Goal: Feedback & Contribution: Leave review/rating

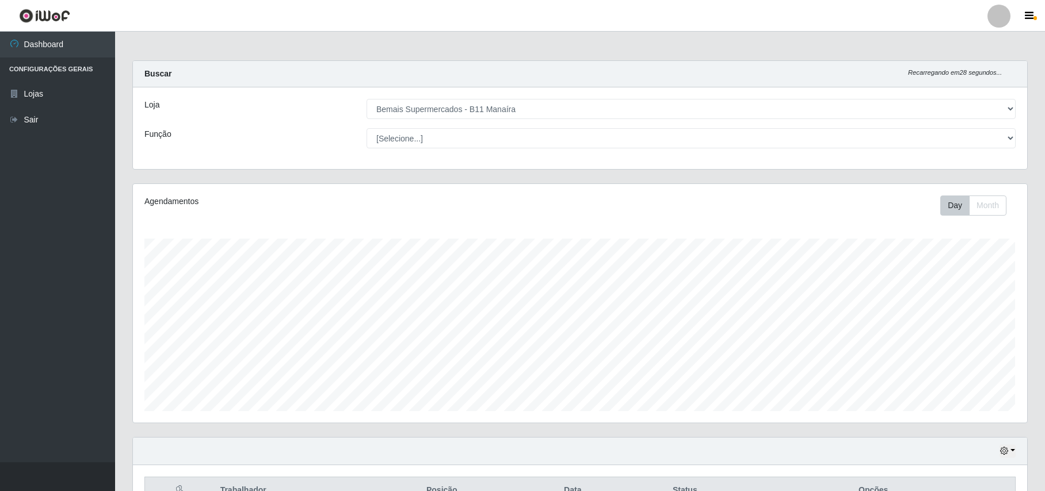
select select "409"
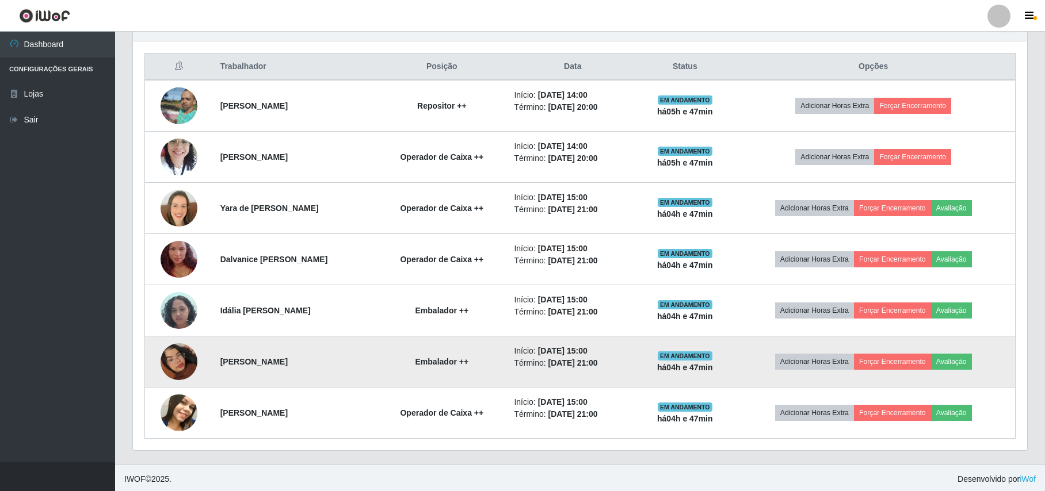
scroll to position [429, 0]
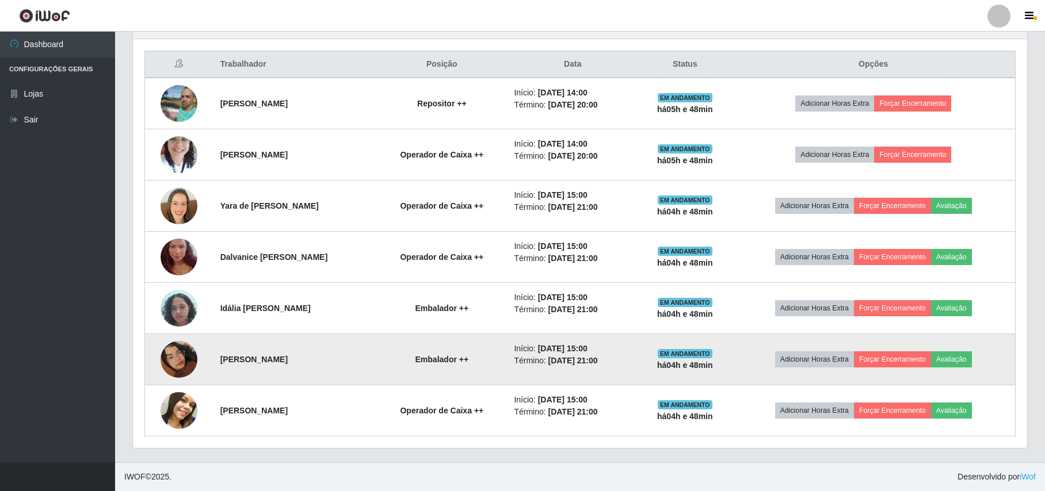
click at [163, 353] on img at bounding box center [179, 360] width 37 height 66
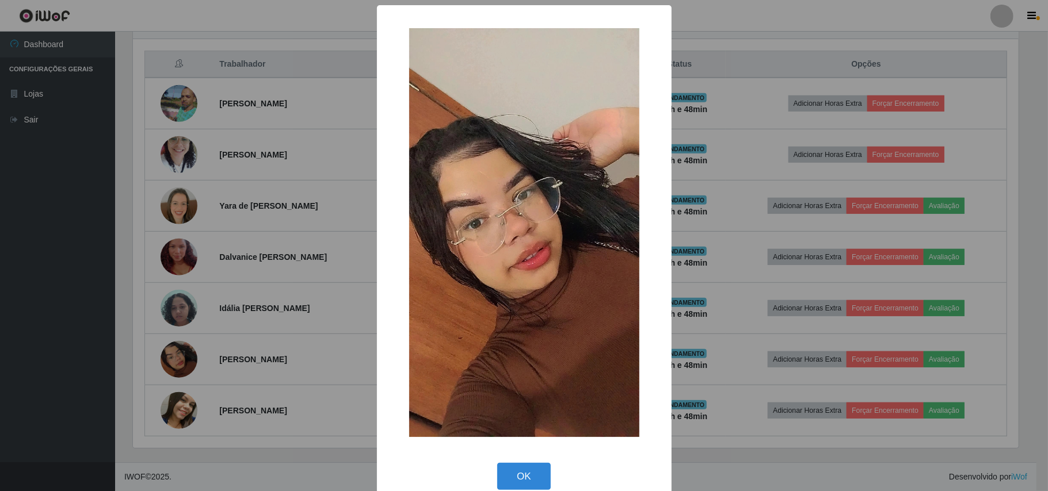
click at [139, 323] on div "× OK Cancel" at bounding box center [524, 245] width 1048 height 491
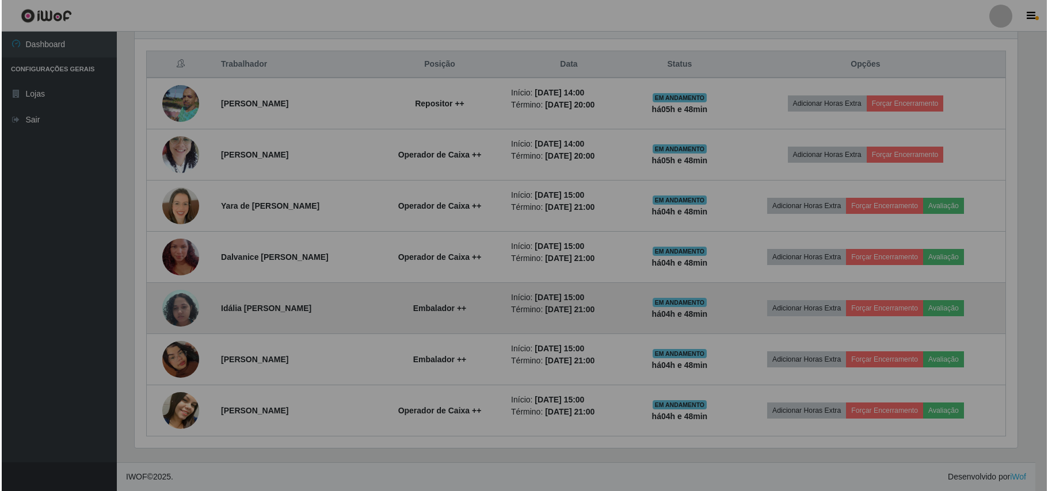
scroll to position [239, 894]
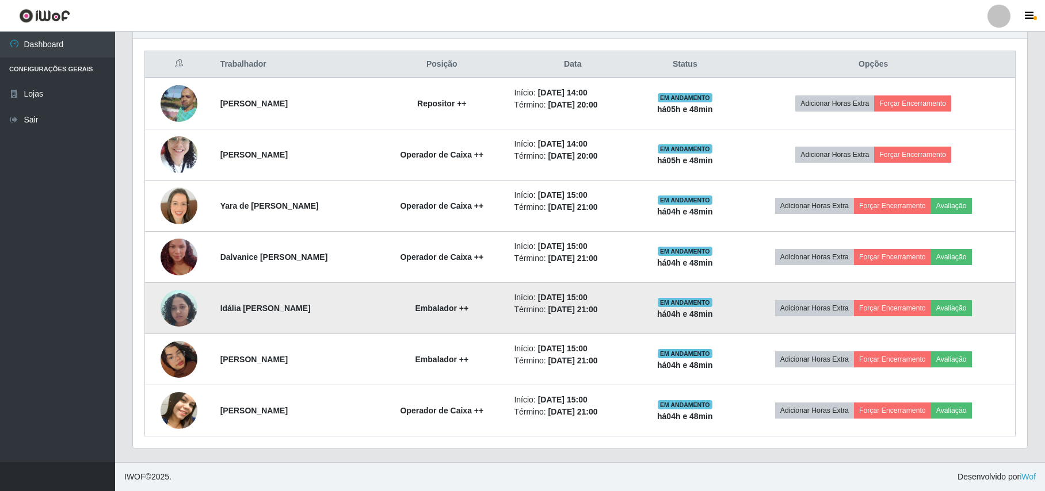
click at [169, 307] on img at bounding box center [179, 308] width 37 height 49
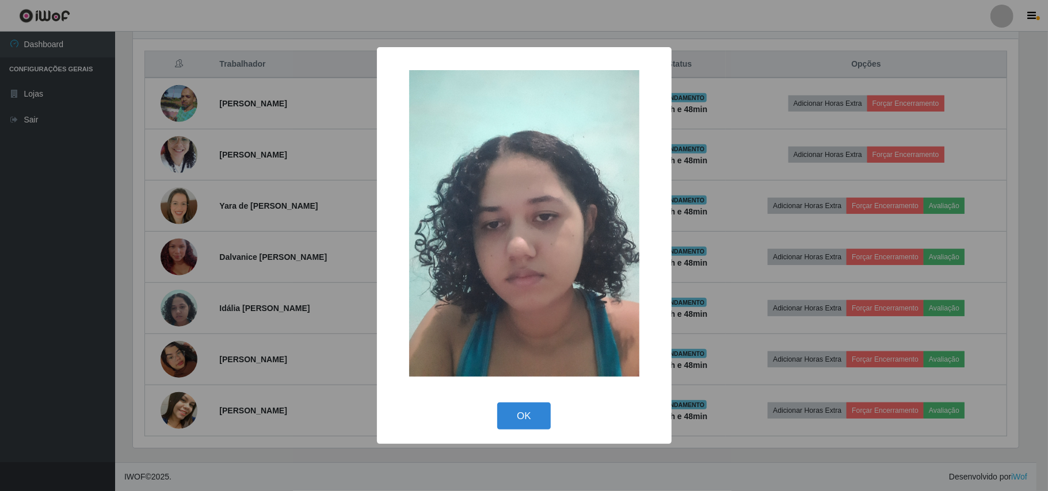
click at [158, 297] on div "× OK Cancel" at bounding box center [524, 245] width 1048 height 491
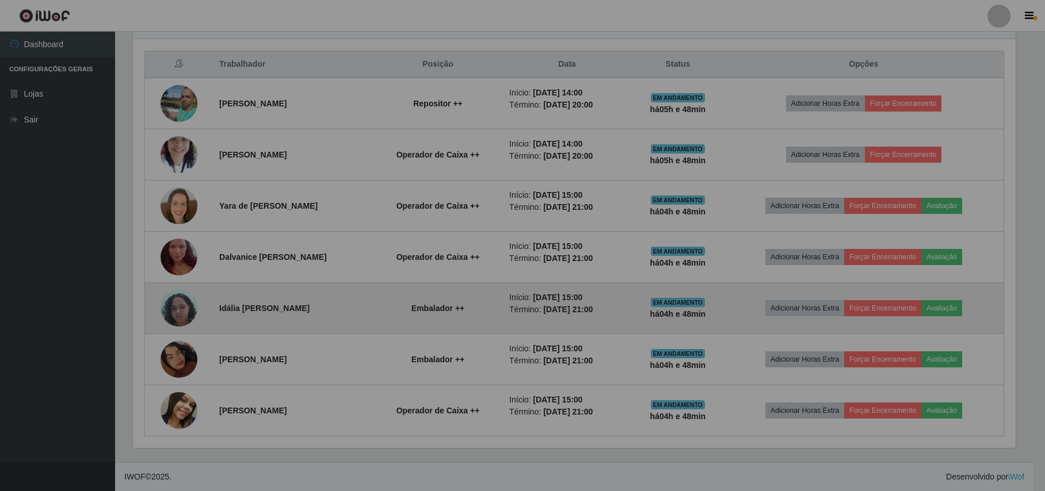
scroll to position [239, 894]
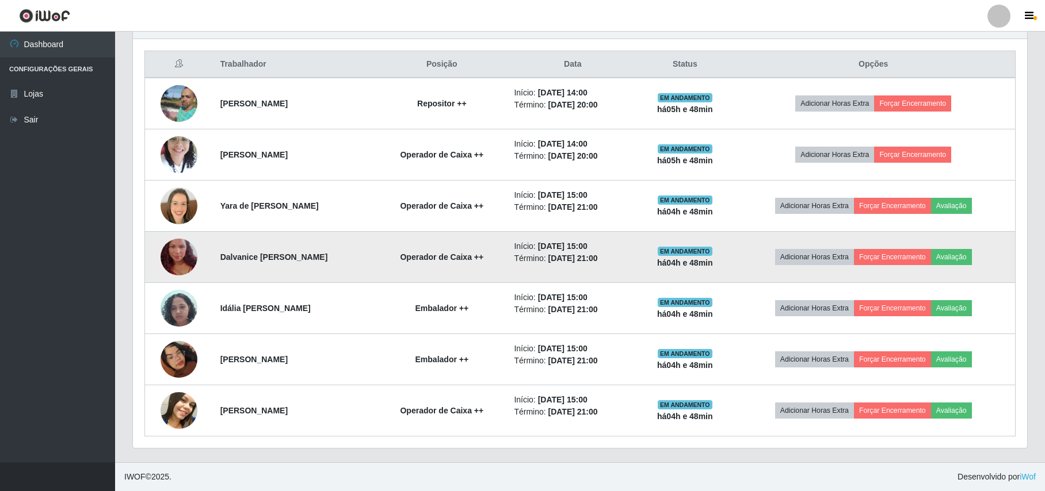
click at [169, 265] on img at bounding box center [179, 257] width 37 height 66
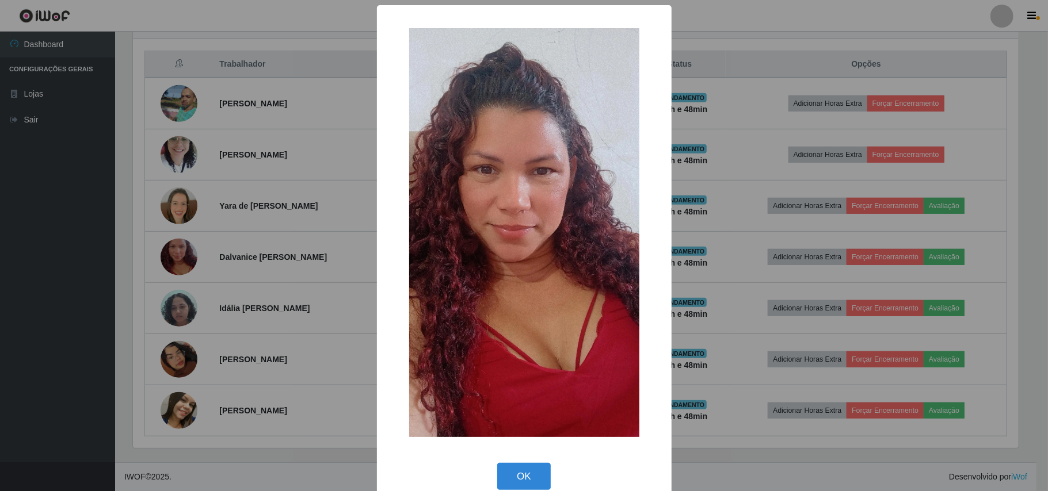
click at [136, 256] on div "× OK Cancel" at bounding box center [524, 245] width 1048 height 491
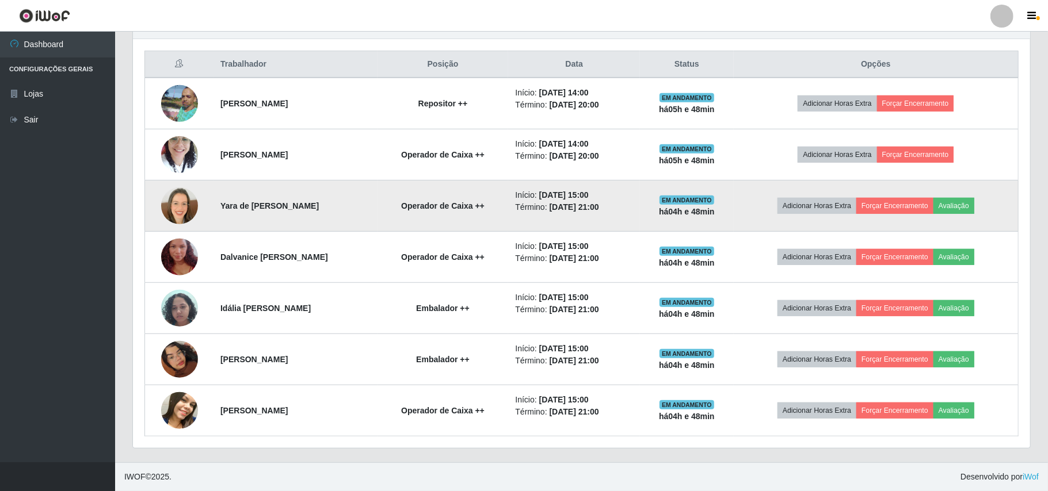
scroll to position [239, 894]
click at [173, 203] on img at bounding box center [179, 206] width 37 height 37
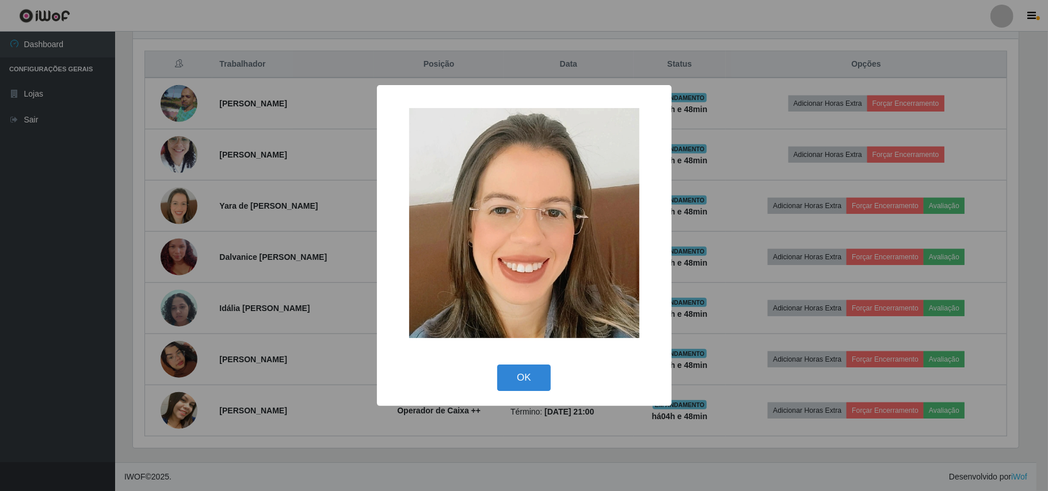
click at [147, 195] on div "× OK Cancel" at bounding box center [524, 245] width 1048 height 491
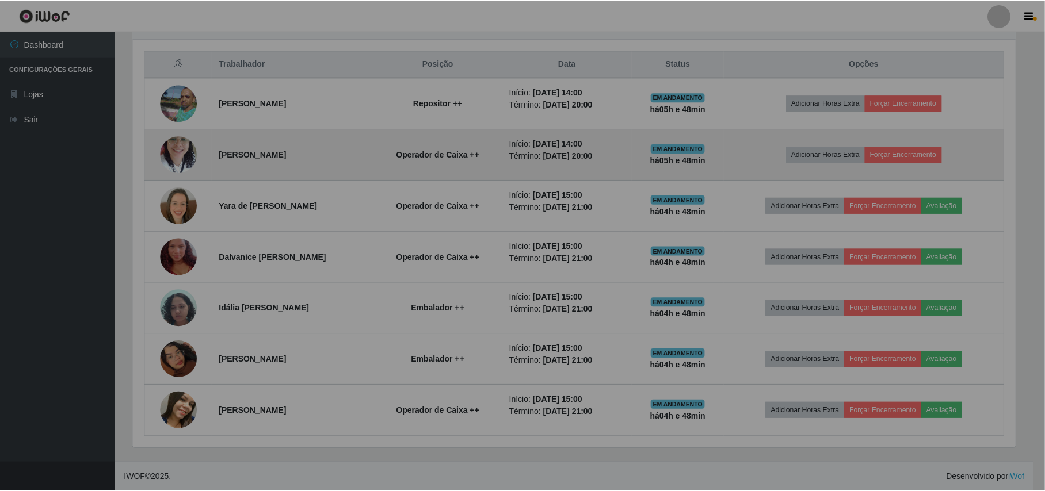
scroll to position [239, 894]
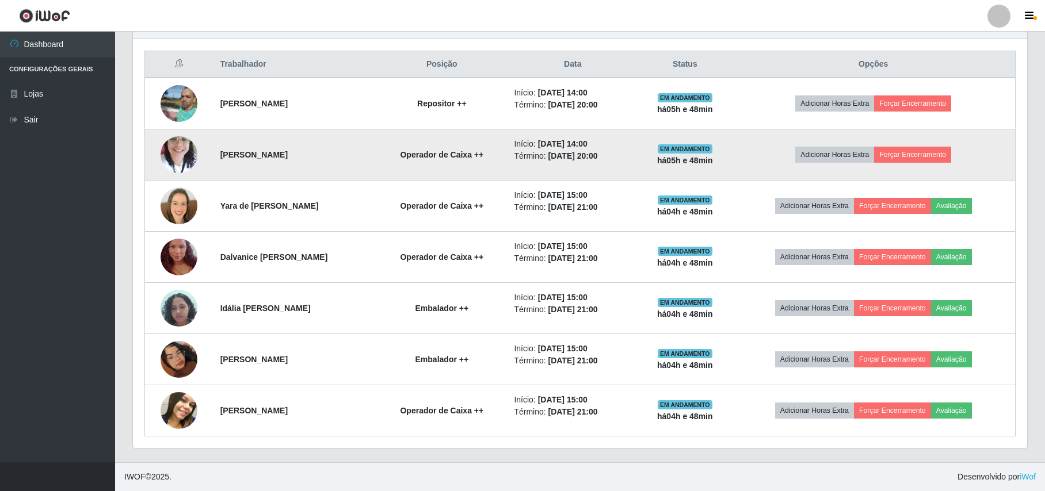
click at [166, 157] on img at bounding box center [179, 154] width 37 height 49
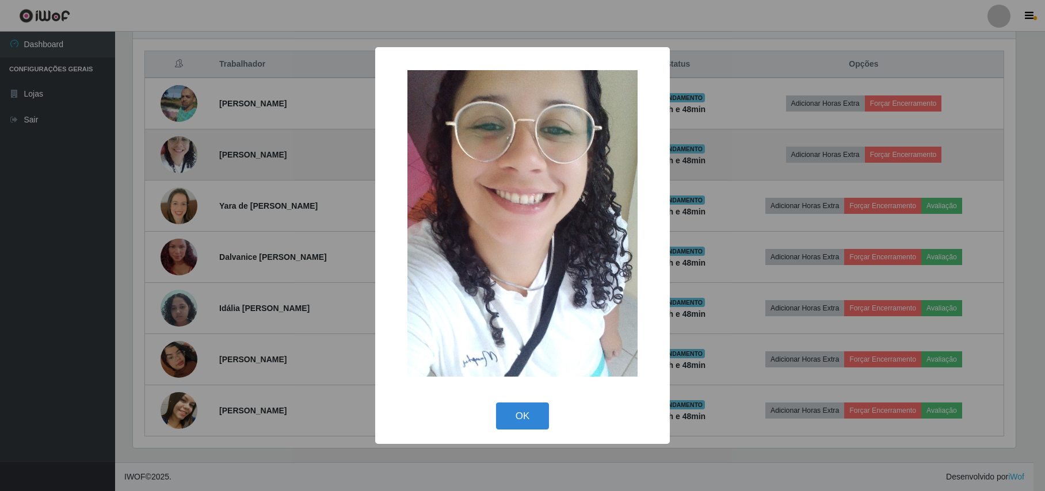
scroll to position [239, 885]
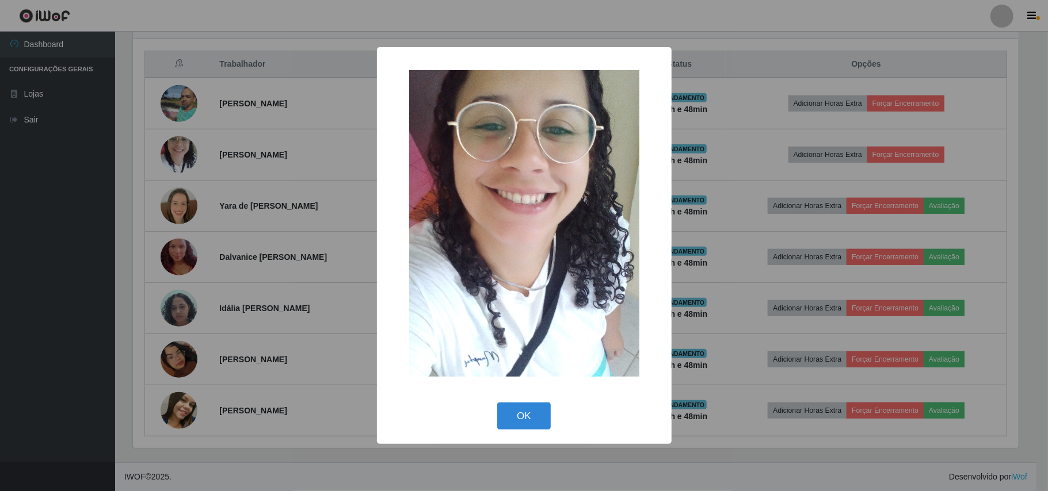
click at [147, 155] on div "× OK Cancel" at bounding box center [524, 245] width 1048 height 491
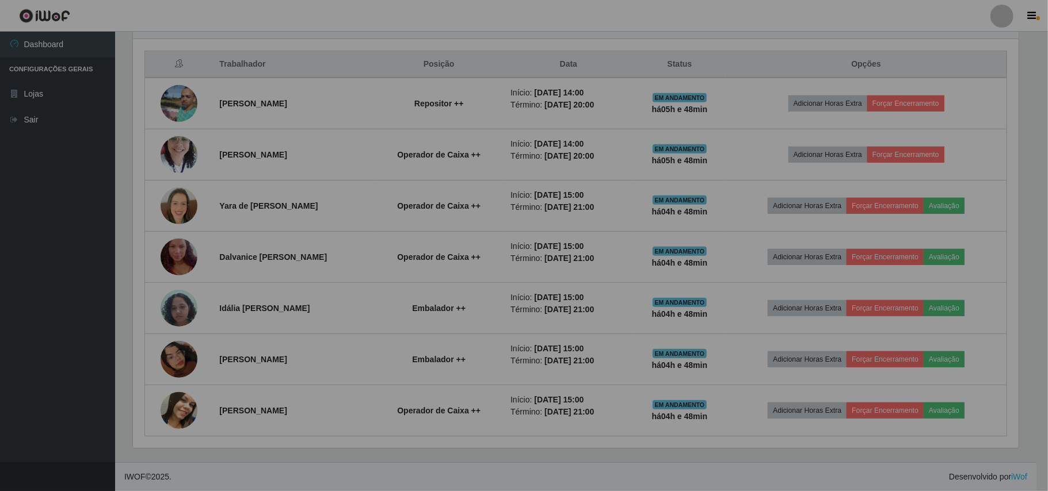
scroll to position [239, 894]
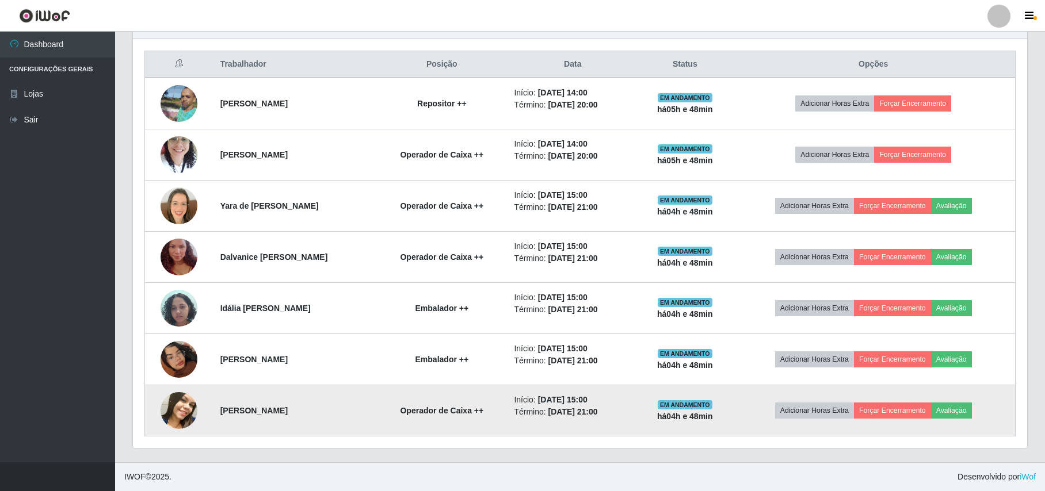
click at [180, 408] on img at bounding box center [179, 411] width 37 height 46
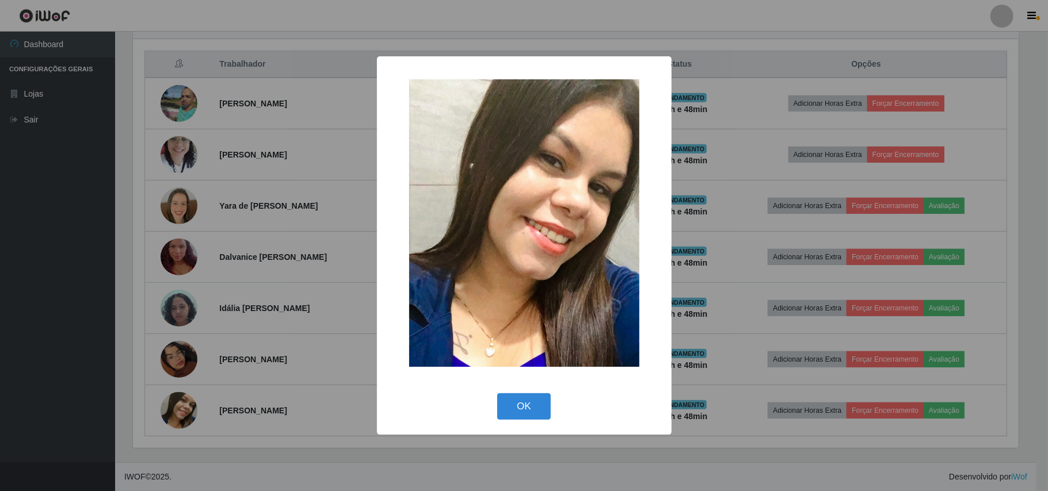
click at [131, 376] on div "× OK Cancel" at bounding box center [524, 245] width 1048 height 491
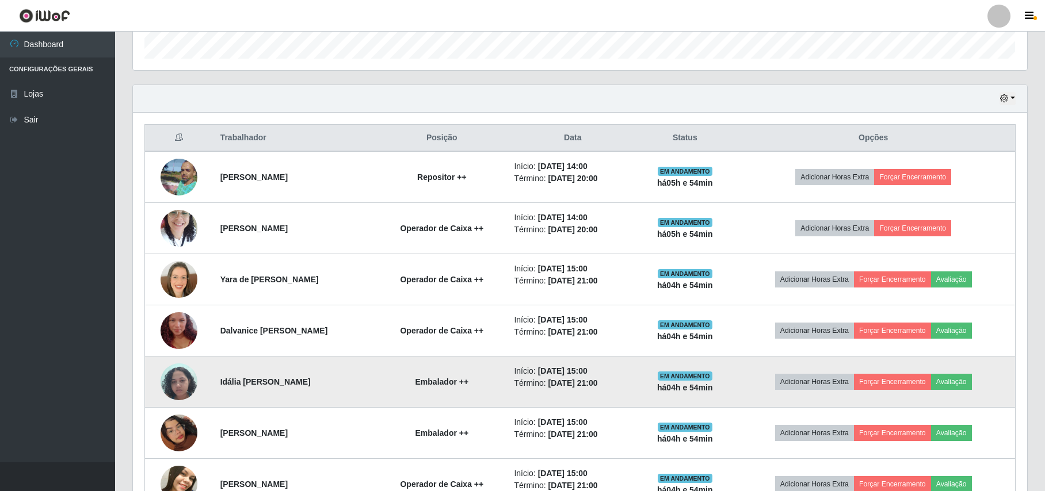
scroll to position [429, 0]
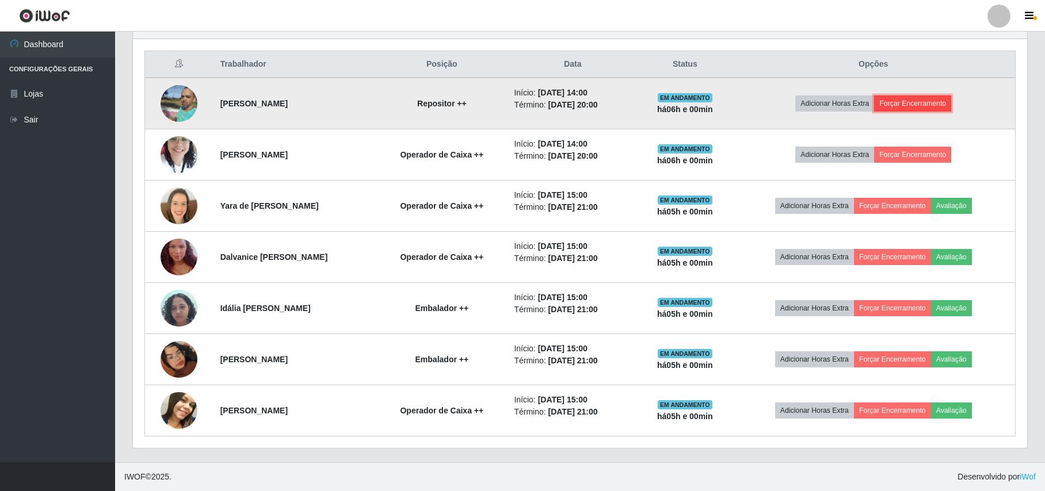
click at [905, 101] on button "Forçar Encerramento" at bounding box center [912, 104] width 77 height 16
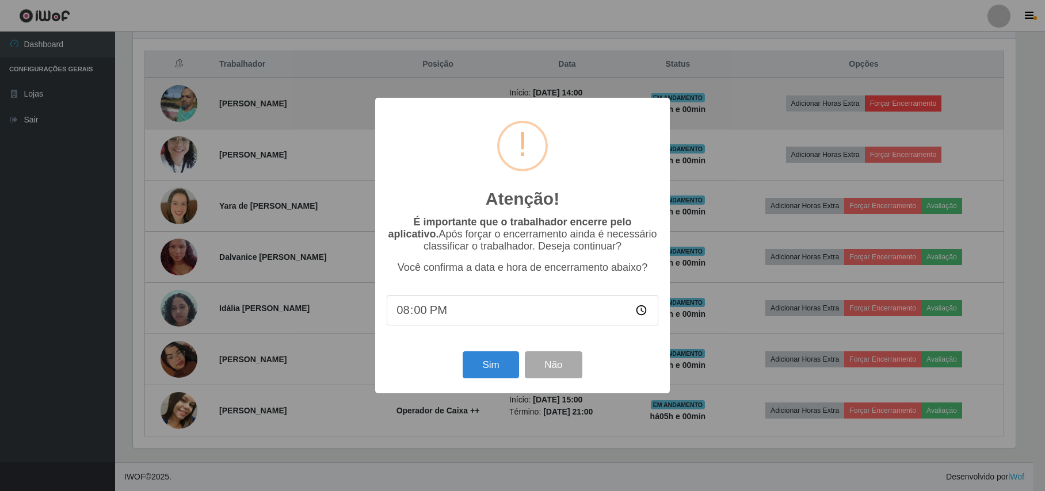
scroll to position [239, 885]
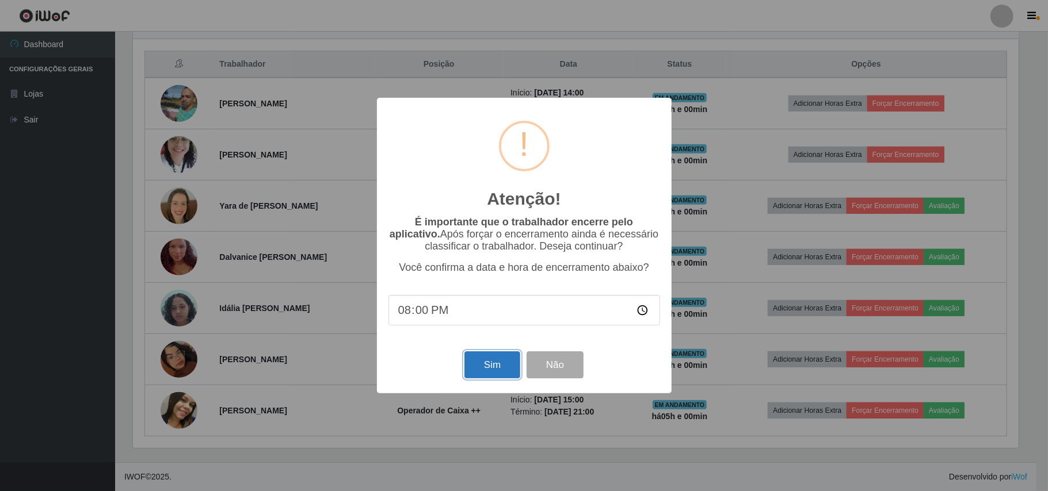
click at [486, 362] on button "Sim" at bounding box center [492, 365] width 56 height 27
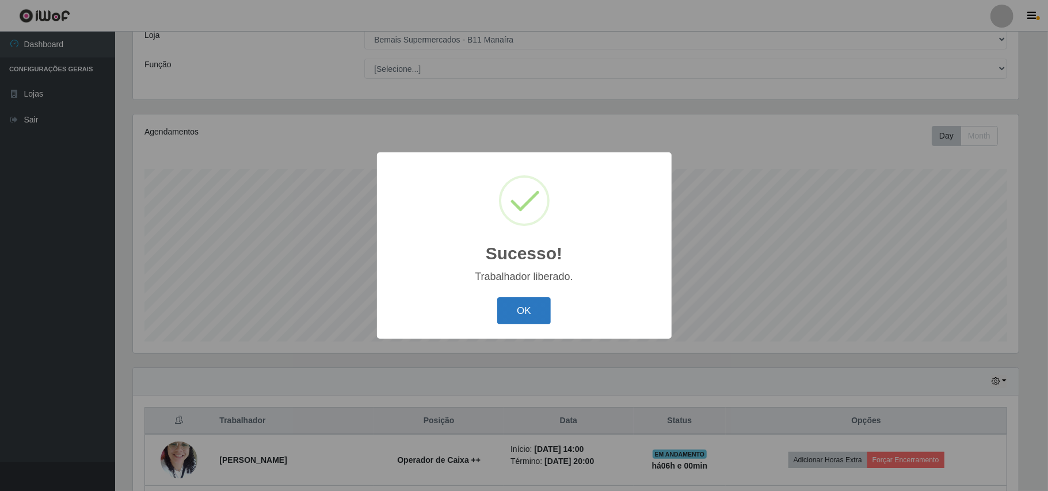
click at [527, 313] on button "OK" at bounding box center [524, 311] width 54 height 27
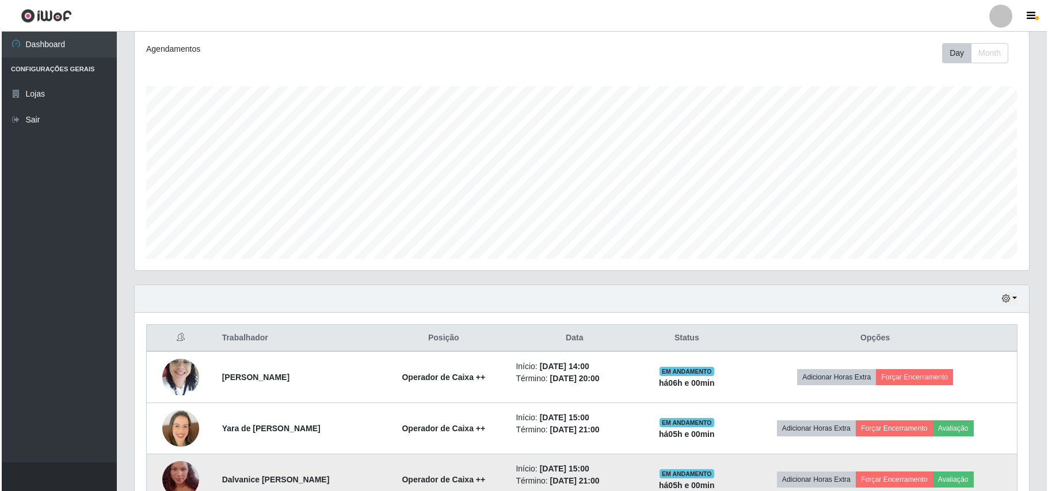
scroll to position [300, 0]
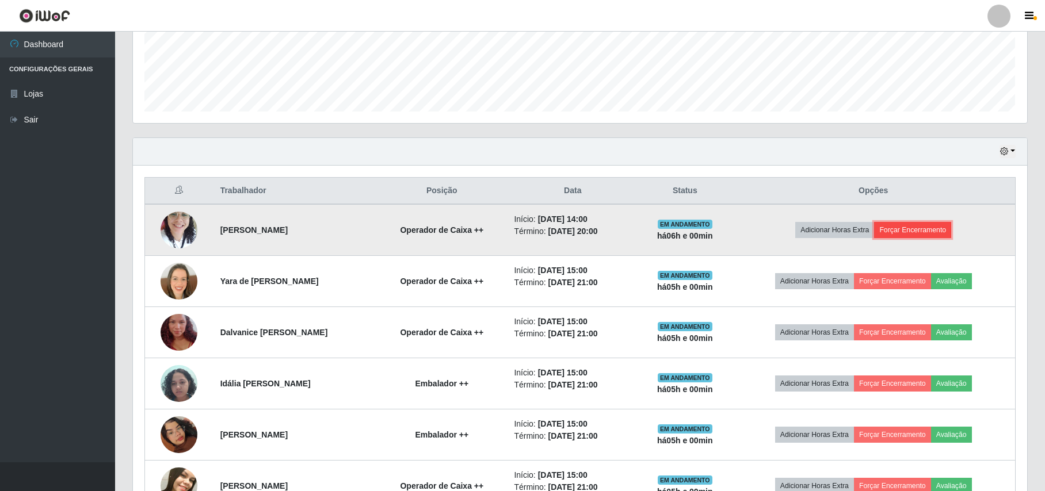
click at [923, 233] on button "Forçar Encerramento" at bounding box center [912, 230] width 77 height 16
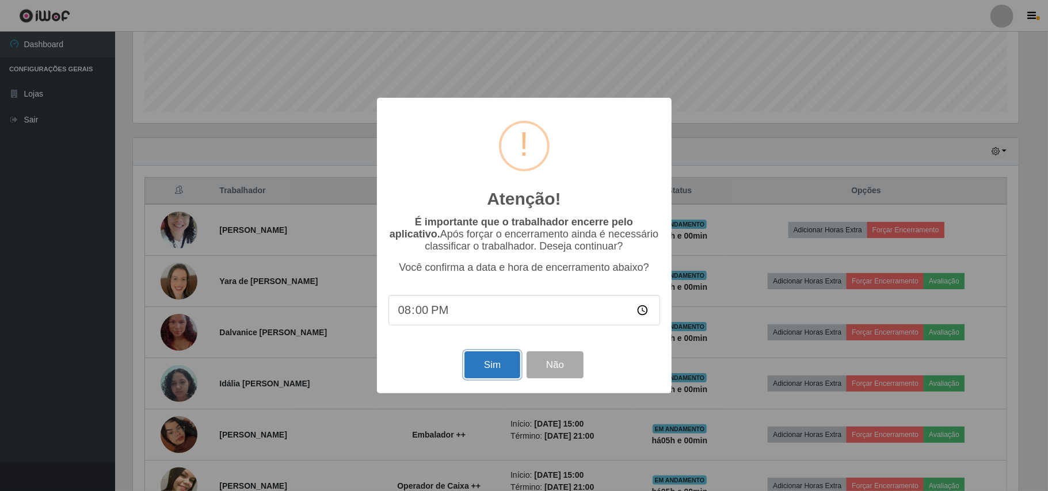
click at [495, 368] on button "Sim" at bounding box center [492, 365] width 56 height 27
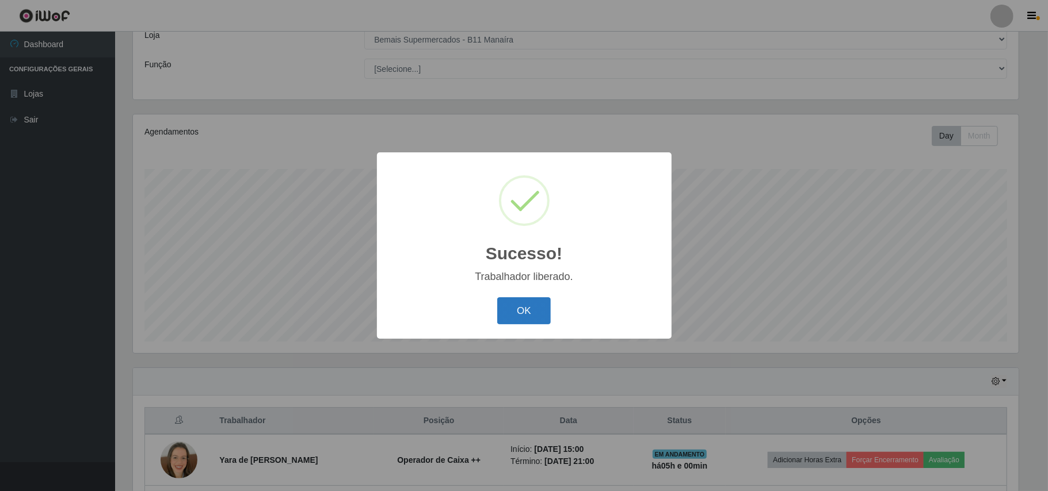
click at [520, 317] on button "OK" at bounding box center [524, 311] width 54 height 27
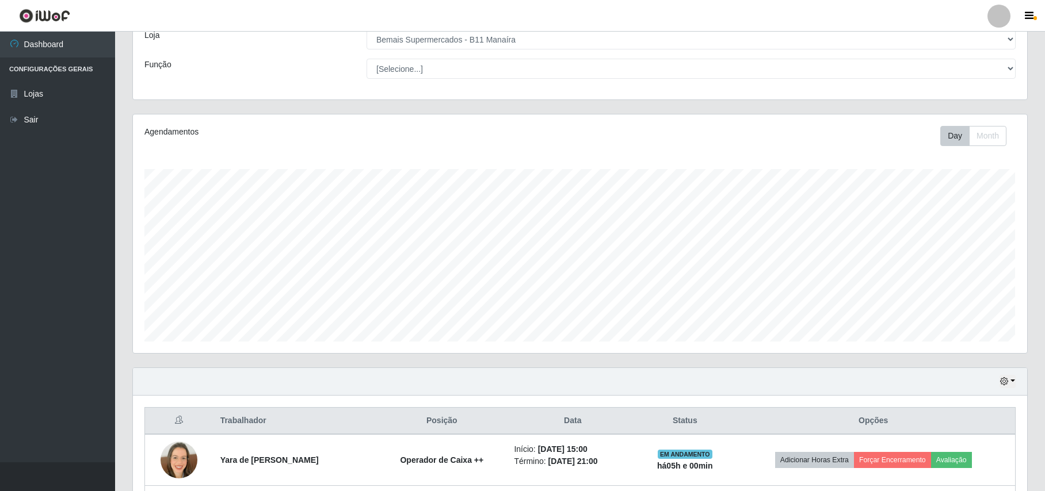
scroll to position [223, 0]
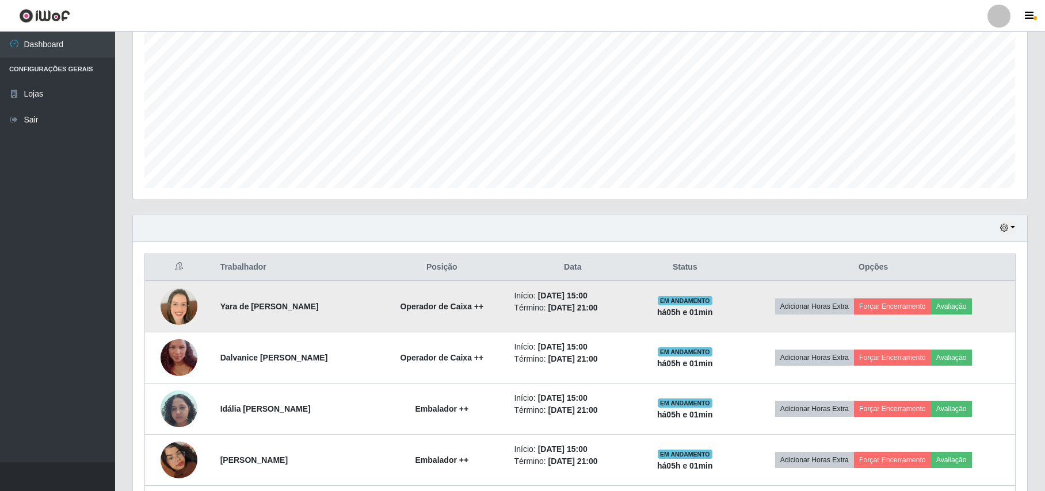
click at [171, 307] on img at bounding box center [179, 306] width 37 height 37
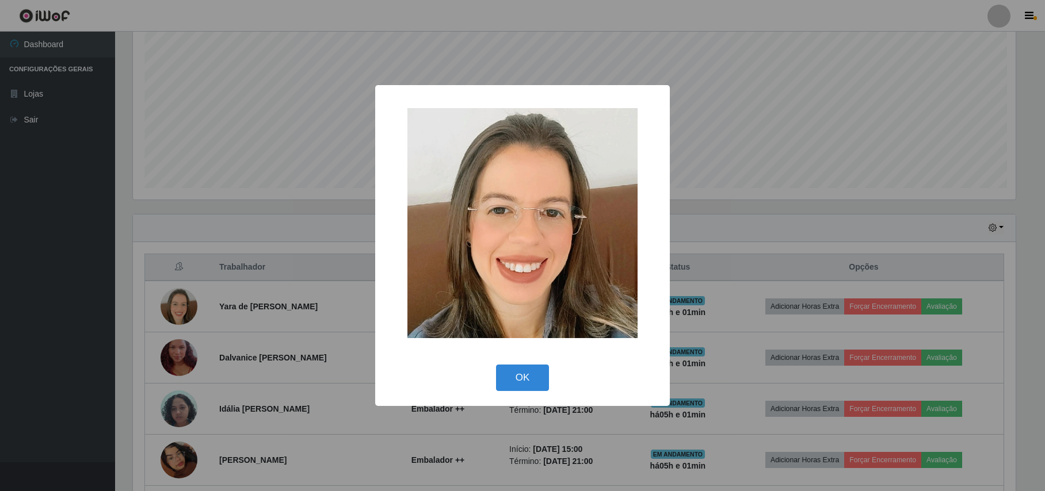
scroll to position [239, 885]
click at [178, 245] on div "× OK Cancel" at bounding box center [524, 245] width 1048 height 491
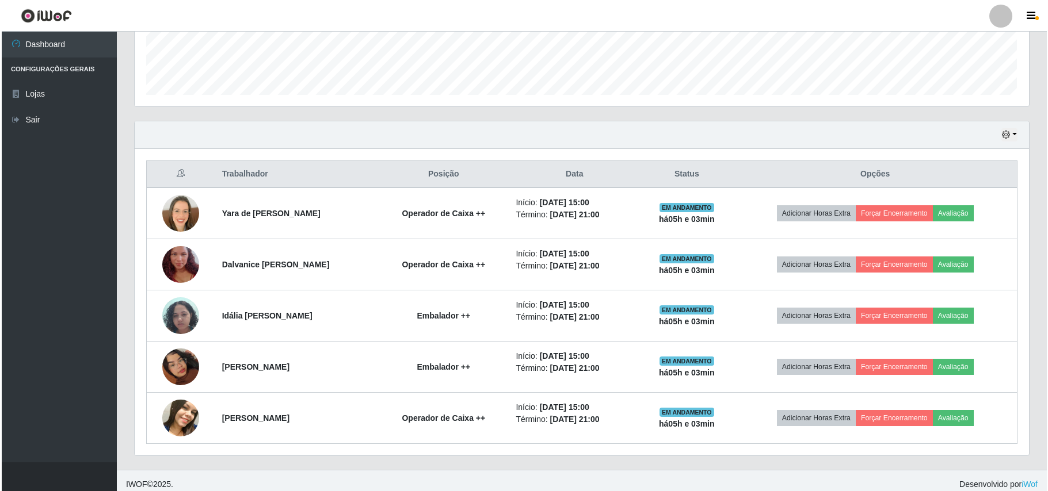
scroll to position [327, 0]
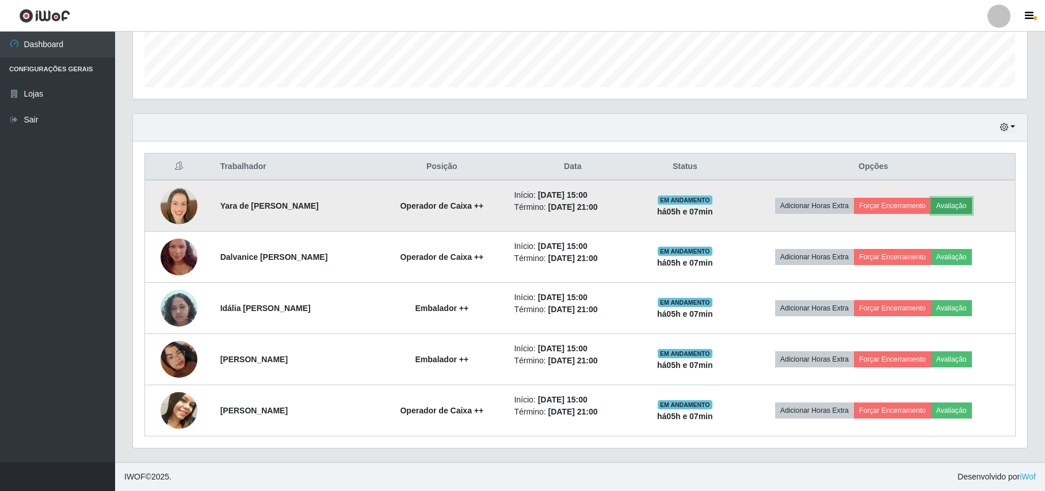
click at [971, 200] on button "Avaliação" at bounding box center [951, 206] width 41 height 16
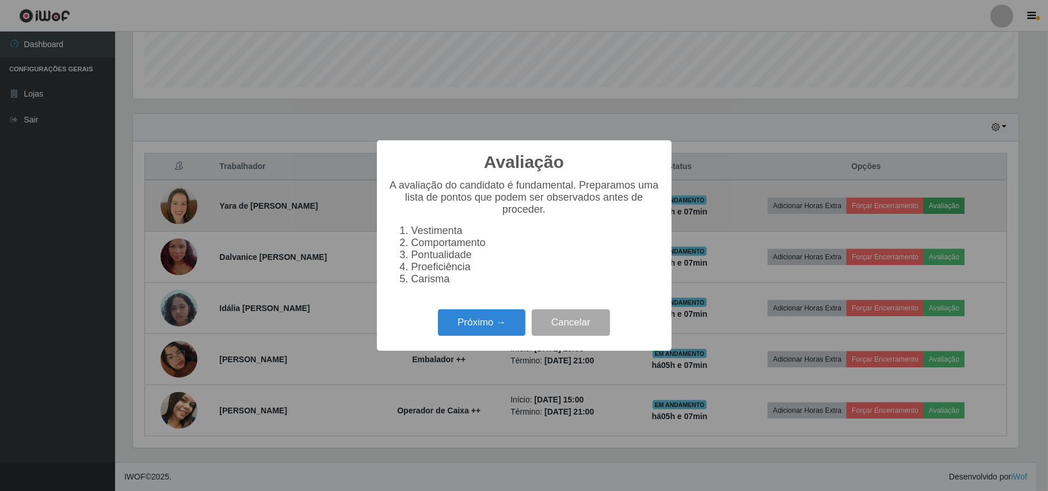
scroll to position [239, 885]
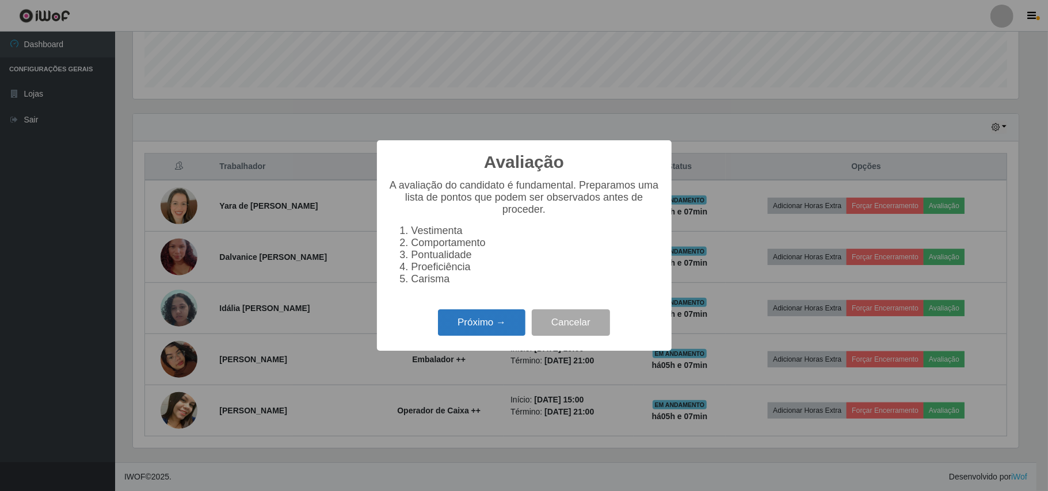
click at [486, 337] on button "Próximo →" at bounding box center [481, 323] width 87 height 27
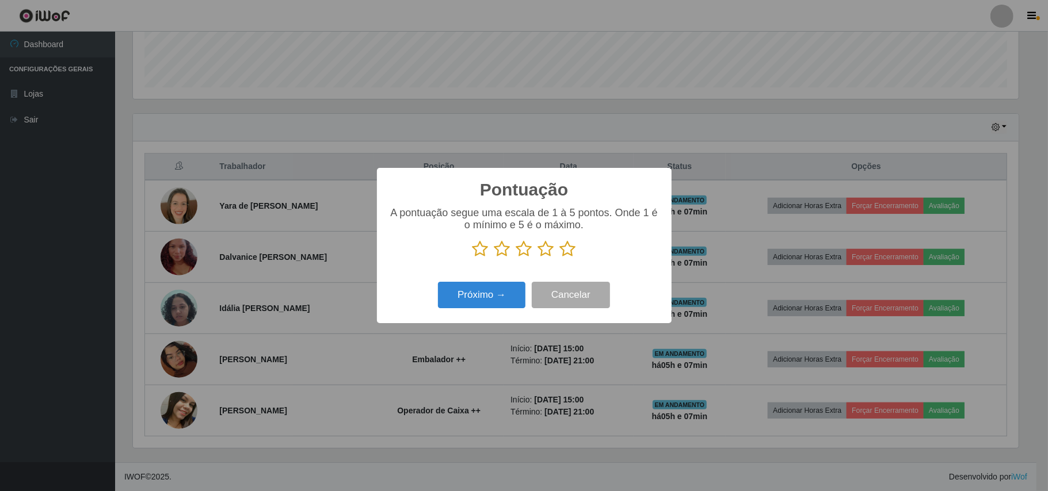
drag, startPoint x: 569, startPoint y: 251, endPoint x: 561, endPoint y: 254, distance: 8.9
click at [569, 251] on icon at bounding box center [568, 249] width 16 height 17
click at [560, 258] on input "radio" at bounding box center [560, 258] width 0 height 0
click at [498, 297] on button "Próximo →" at bounding box center [481, 295] width 87 height 27
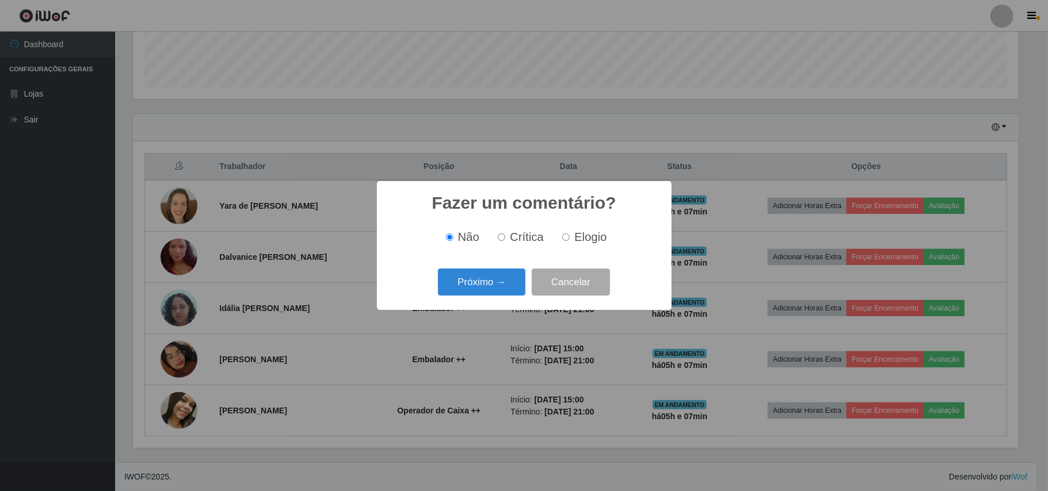
click at [573, 240] on label "Elogio" at bounding box center [582, 237] width 49 height 13
click at [570, 240] on input "Elogio" at bounding box center [565, 237] width 7 height 7
radio input "true"
click at [500, 281] on button "Próximo →" at bounding box center [481, 282] width 87 height 27
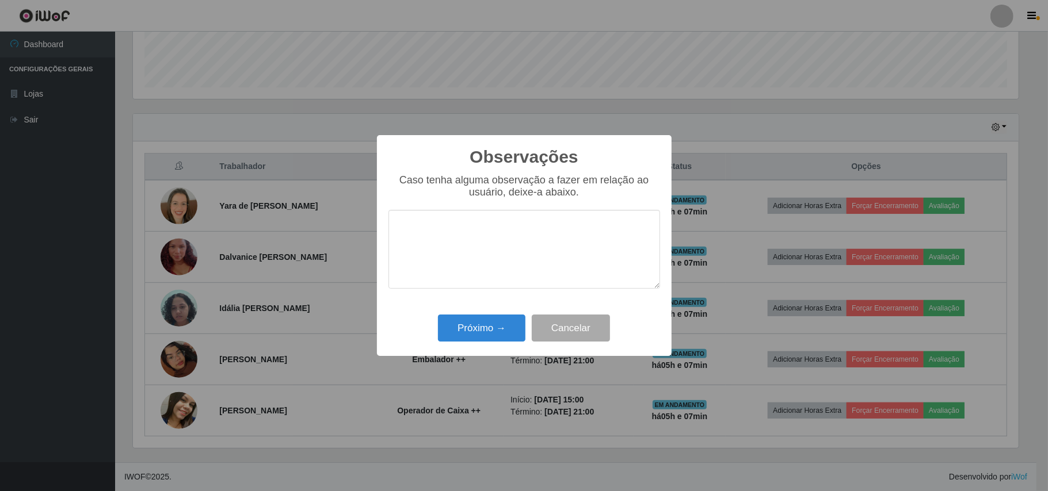
drag, startPoint x: 486, startPoint y: 220, endPoint x: 476, endPoint y: 217, distance: 9.6
click at [485, 220] on textarea at bounding box center [524, 249] width 272 height 79
type textarea "OTIMO TRABALHO."
click at [468, 337] on button "Próximo →" at bounding box center [481, 328] width 87 height 27
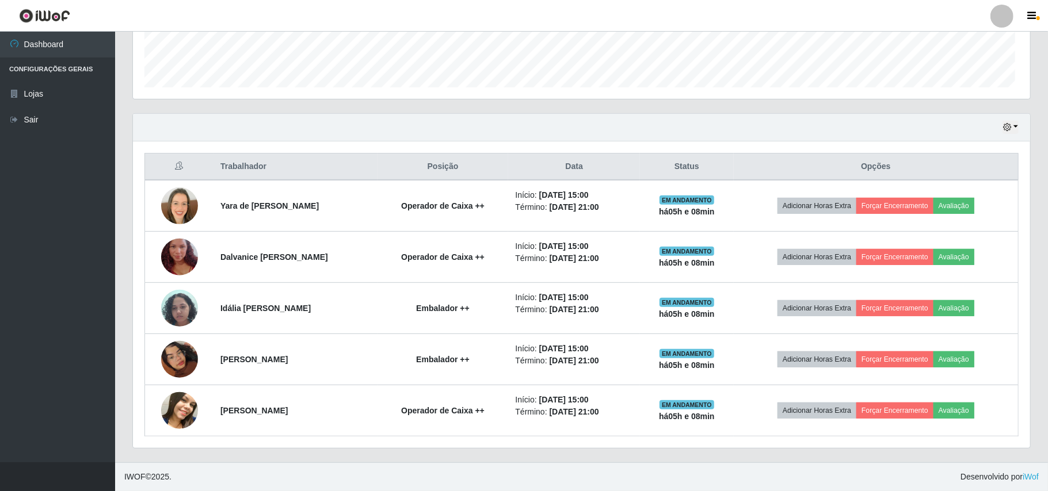
scroll to position [239, 894]
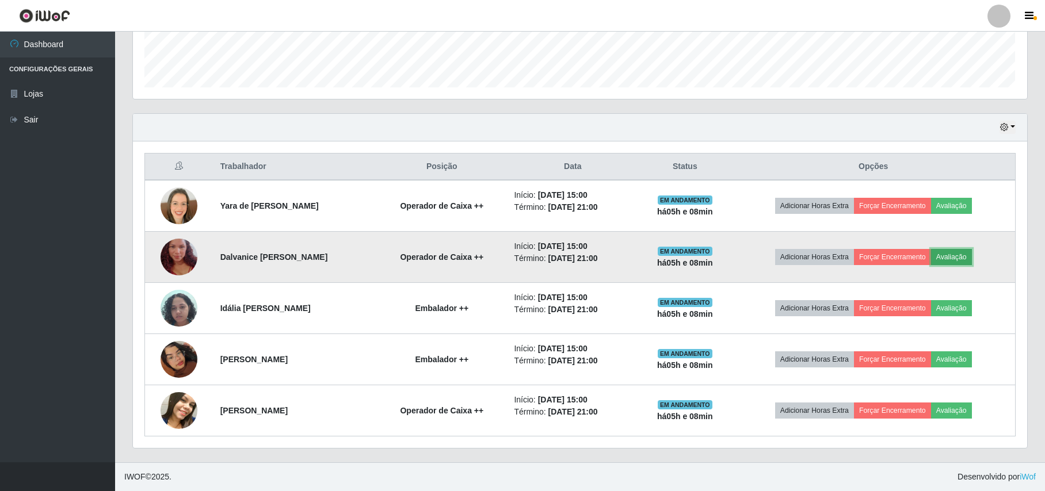
click at [950, 259] on button "Avaliação" at bounding box center [951, 257] width 41 height 16
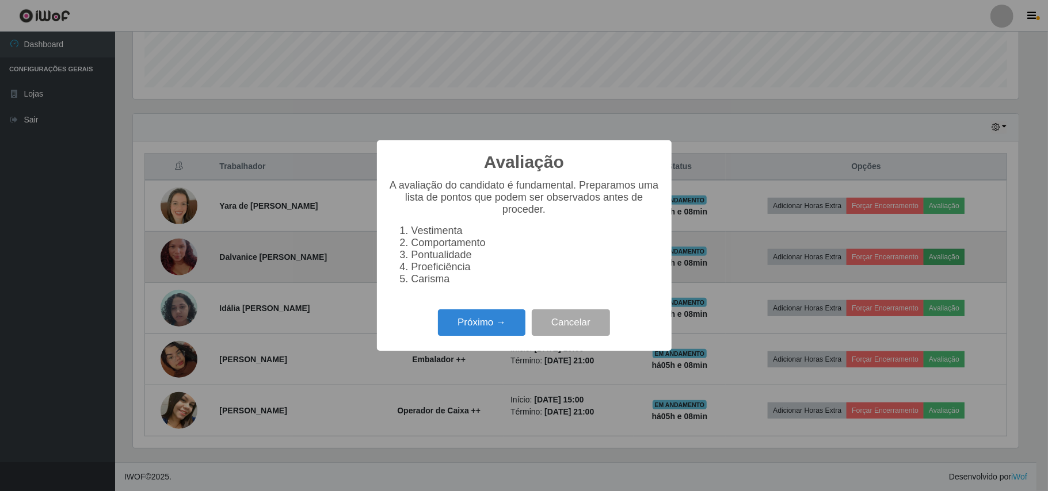
scroll to position [239, 885]
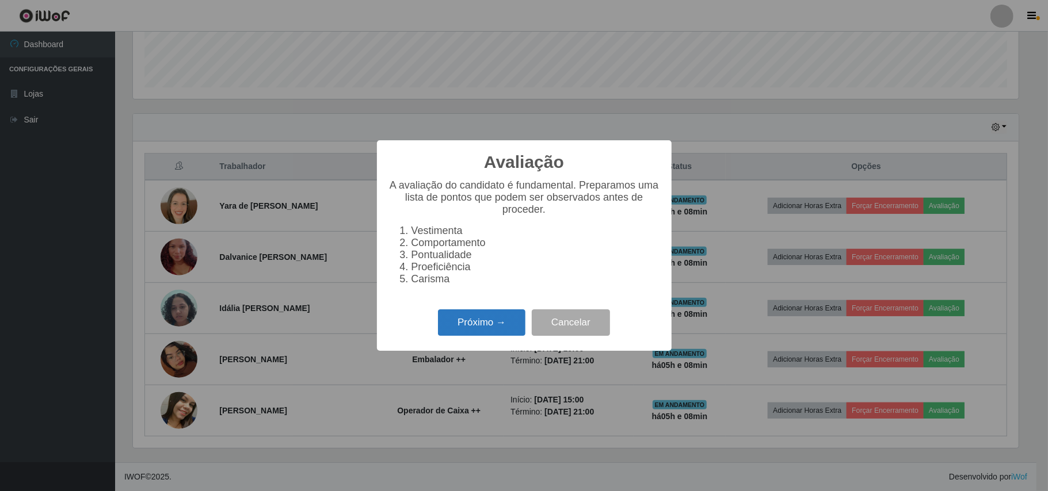
click at [459, 323] on button "Próximo →" at bounding box center [481, 323] width 87 height 27
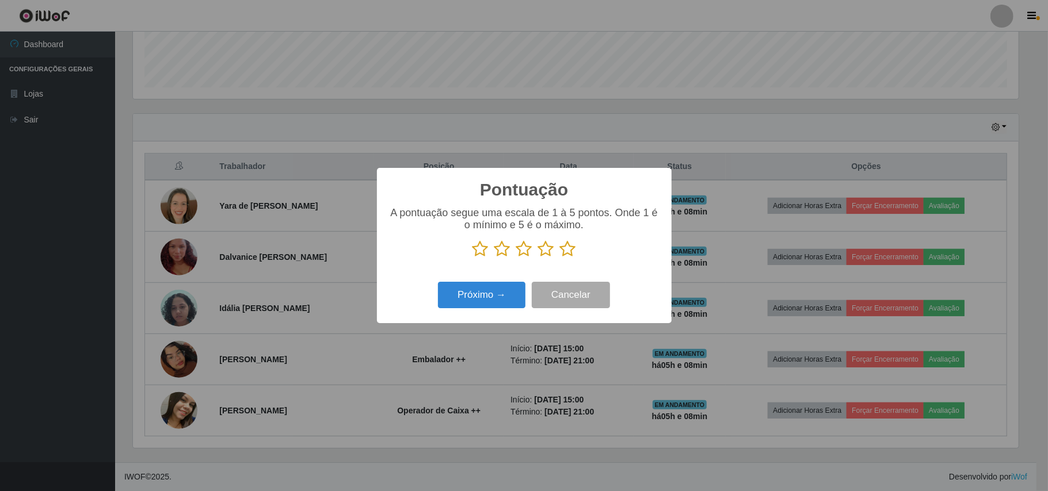
click at [565, 247] on icon at bounding box center [568, 249] width 16 height 17
click at [560, 258] on input "radio" at bounding box center [560, 258] width 0 height 0
click at [497, 289] on button "Próximo →" at bounding box center [481, 295] width 87 height 27
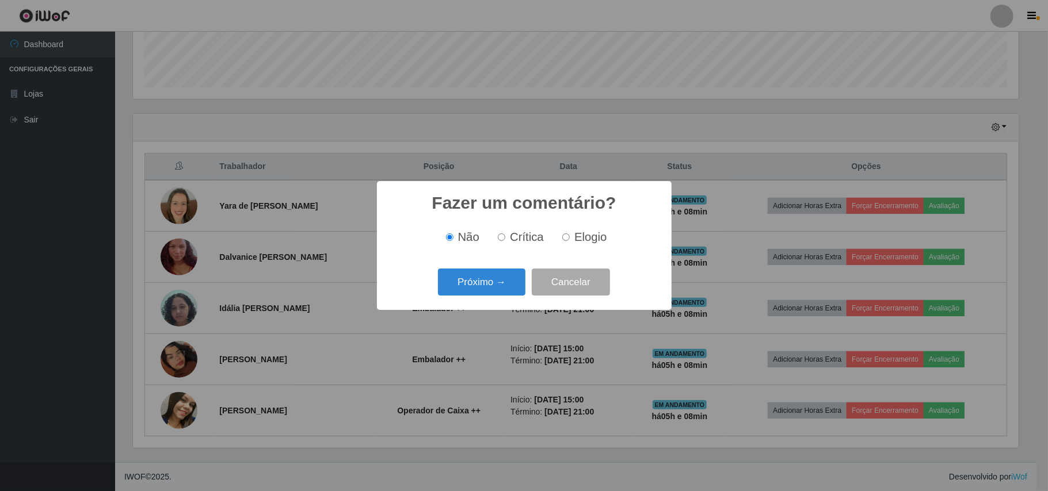
drag, startPoint x: 572, startPoint y: 231, endPoint x: 547, endPoint y: 256, distance: 35.4
click at [569, 235] on label "Elogio" at bounding box center [582, 237] width 49 height 13
drag, startPoint x: 597, startPoint y: 240, endPoint x: 520, endPoint y: 281, distance: 87.3
click at [581, 243] on span "Elogio" at bounding box center [590, 237] width 32 height 13
click at [565, 242] on label "Elogio" at bounding box center [582, 237] width 49 height 13
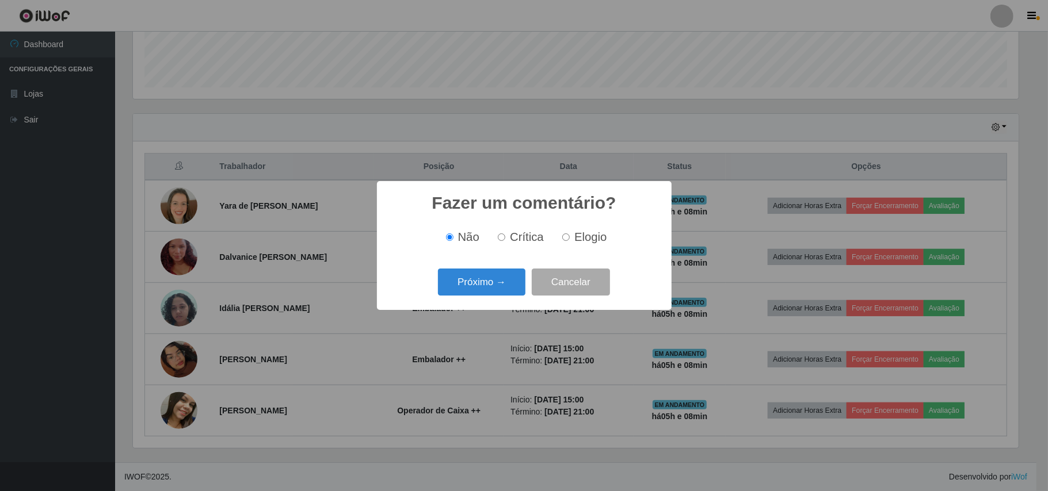
click at [565, 241] on input "Elogio" at bounding box center [565, 237] width 7 height 7
radio input "true"
click at [503, 279] on button "Próximo →" at bounding box center [481, 282] width 87 height 27
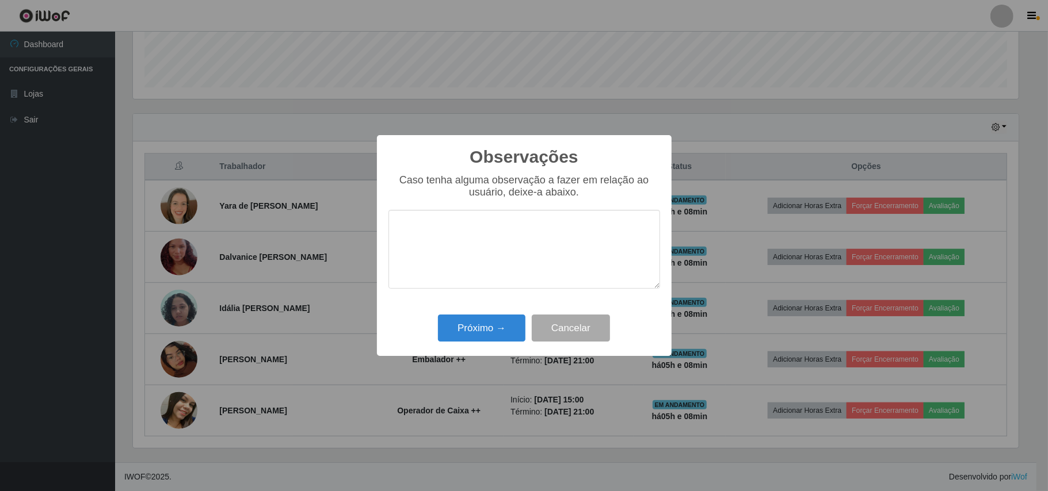
click at [498, 254] on textarea at bounding box center [524, 249] width 272 height 79
type textarea "P"
type textarea "OTIMO TRABALHO."
click at [475, 334] on button "Próximo →" at bounding box center [481, 328] width 87 height 27
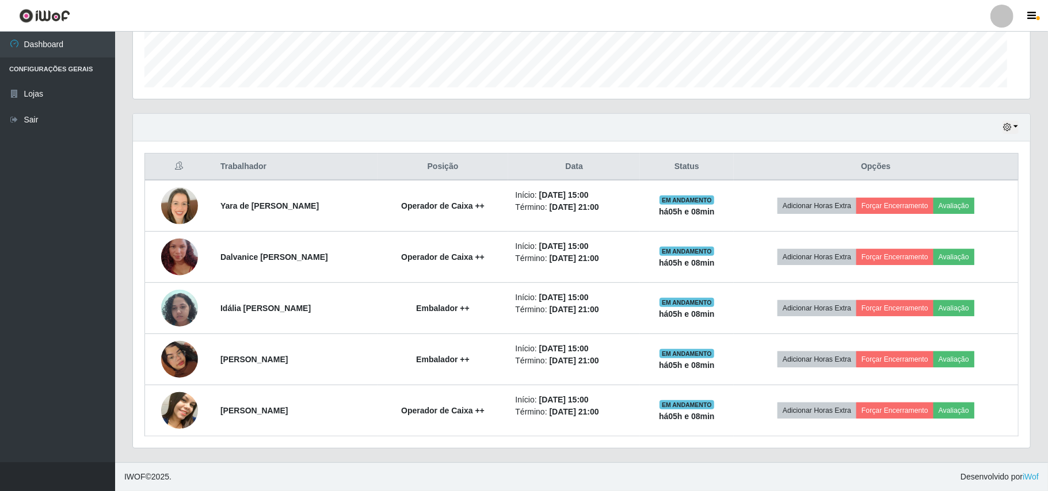
scroll to position [239, 894]
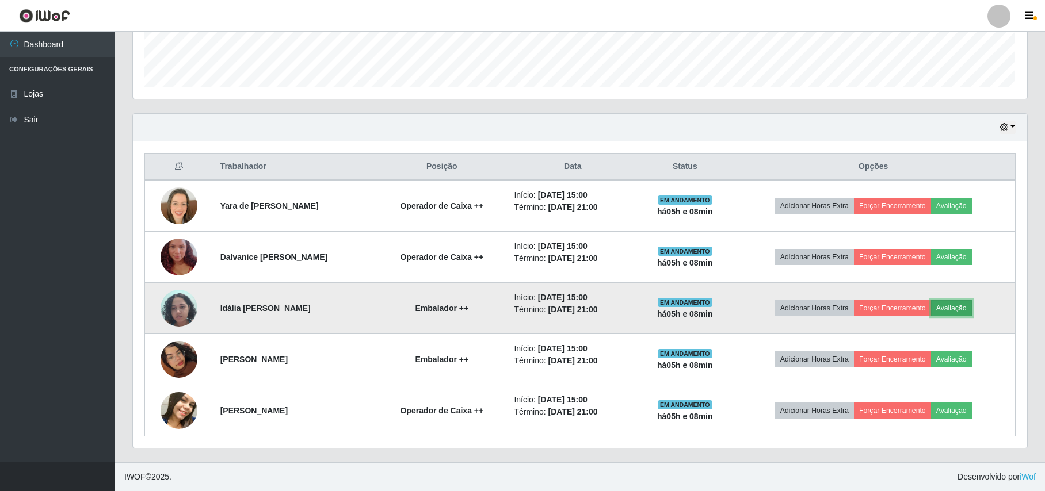
click at [949, 311] on button "Avaliação" at bounding box center [951, 308] width 41 height 16
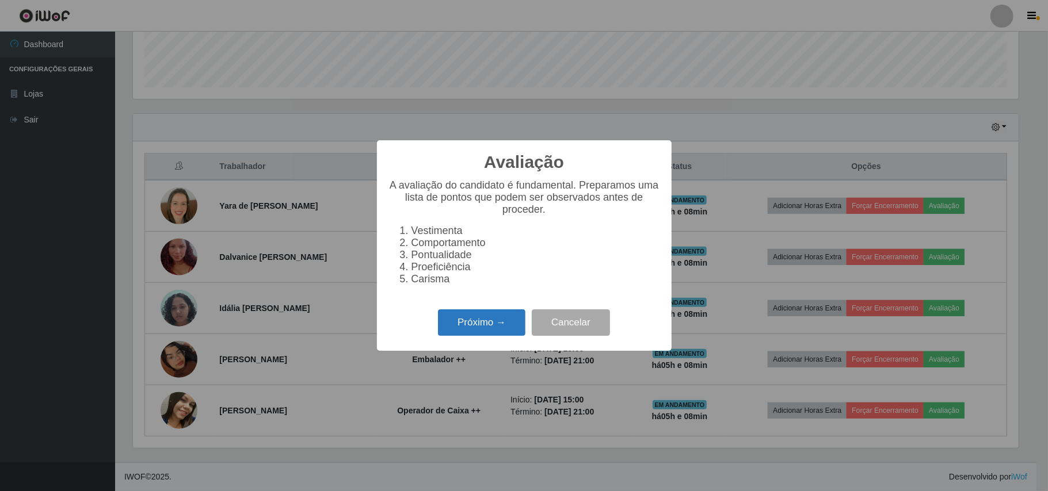
click at [494, 327] on button "Próximo →" at bounding box center [481, 323] width 87 height 27
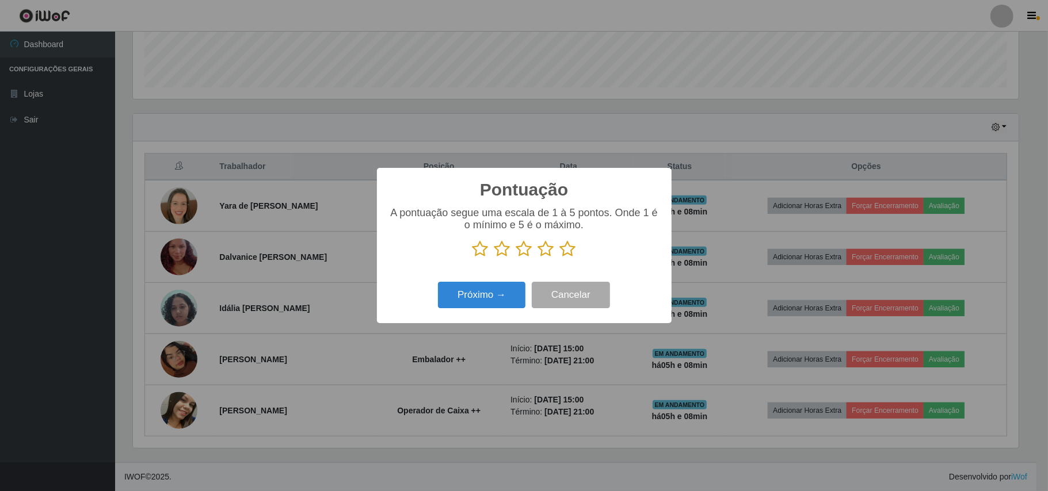
click at [566, 253] on icon at bounding box center [568, 249] width 16 height 17
click at [560, 258] on input "radio" at bounding box center [560, 258] width 0 height 0
click at [491, 291] on button "Próximo →" at bounding box center [481, 295] width 87 height 27
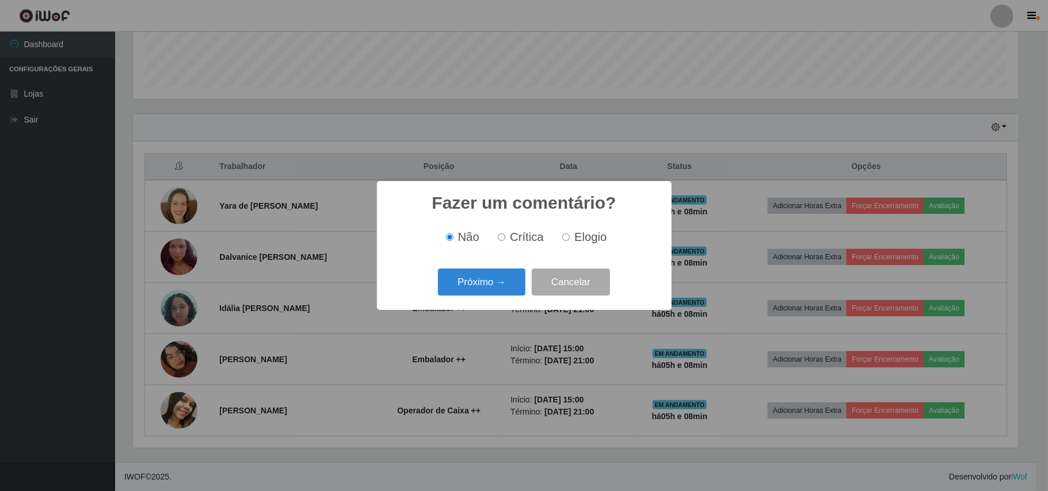
click at [582, 235] on span "Elogio" at bounding box center [590, 237] width 32 height 13
click at [570, 235] on input "Elogio" at bounding box center [565, 237] width 7 height 7
radio input "true"
click at [494, 272] on button "Próximo →" at bounding box center [481, 282] width 87 height 27
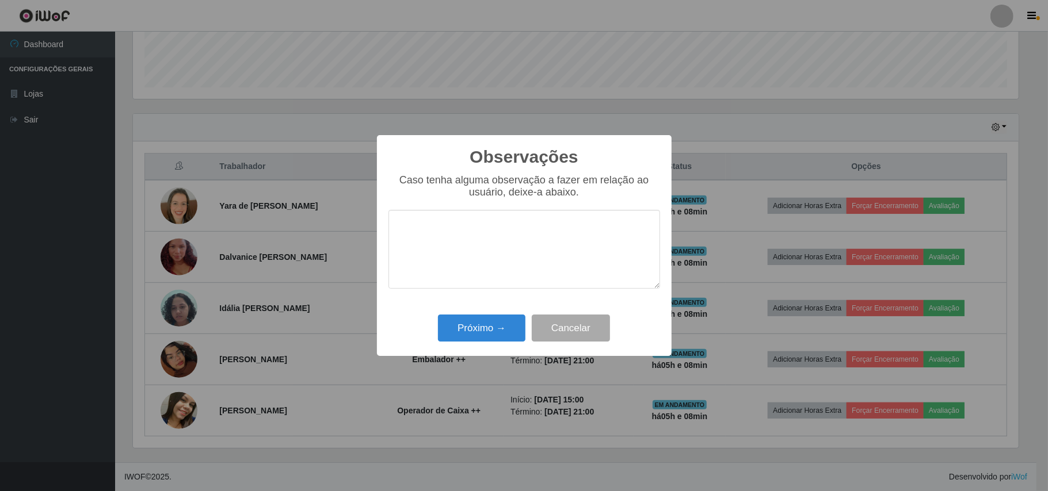
click at [505, 245] on textarea at bounding box center [524, 249] width 272 height 79
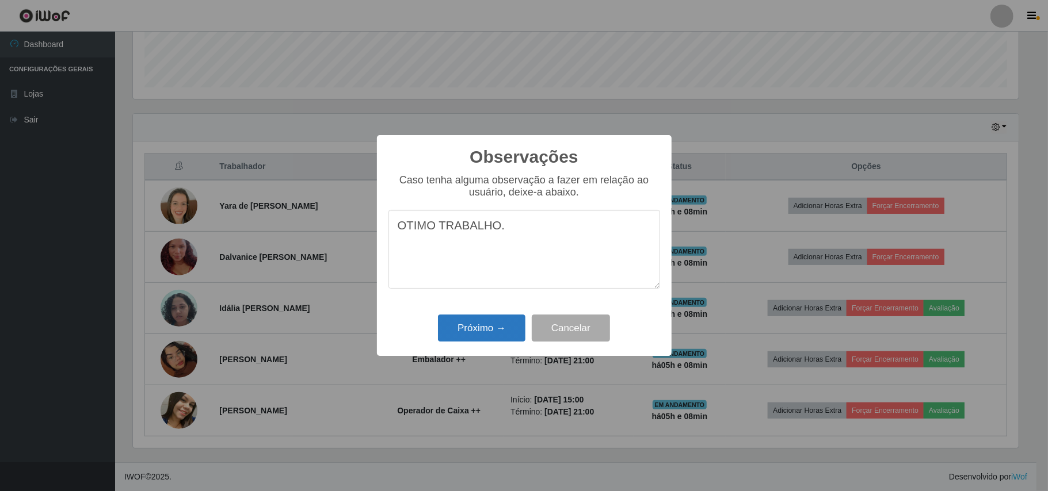
type textarea "OTIMO TRABALHO."
click at [468, 322] on button "Próximo →" at bounding box center [481, 328] width 87 height 27
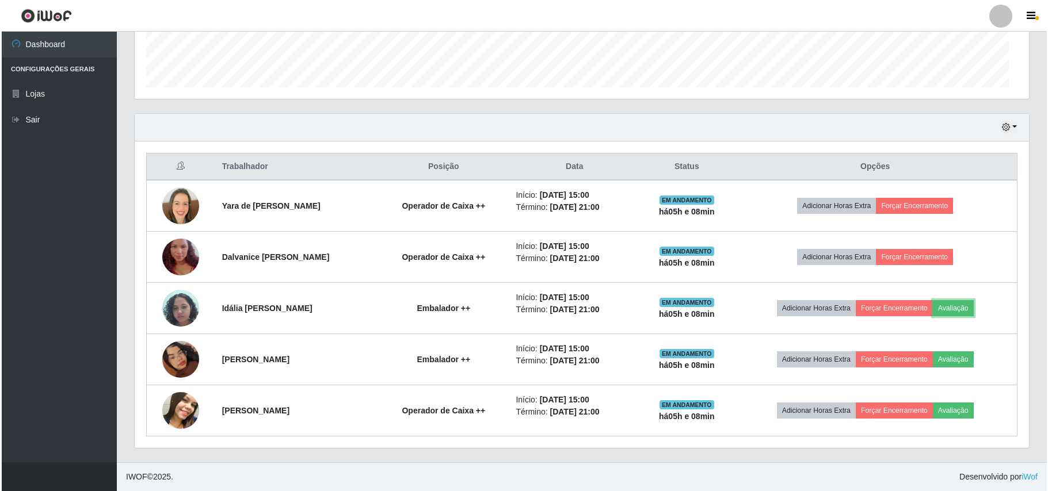
scroll to position [239, 894]
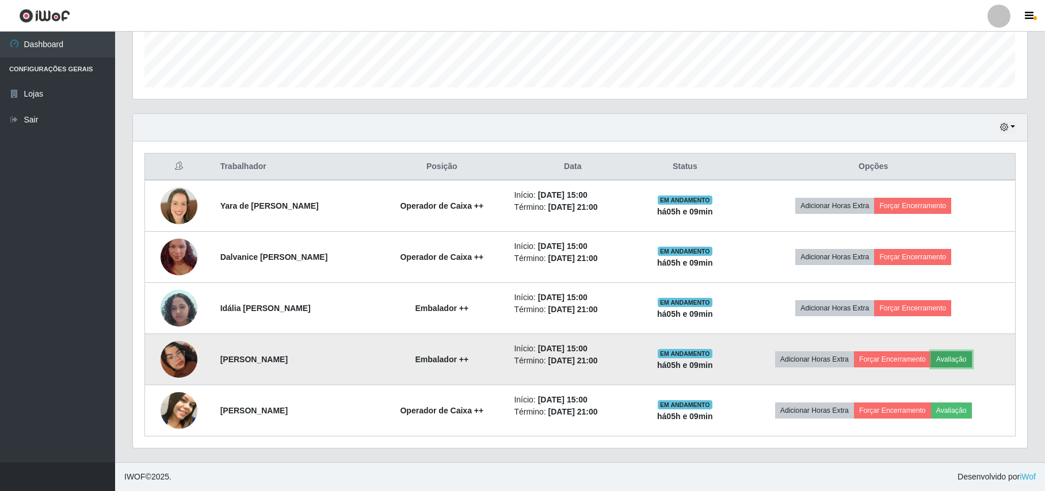
click at [965, 358] on button "Avaliação" at bounding box center [951, 360] width 41 height 16
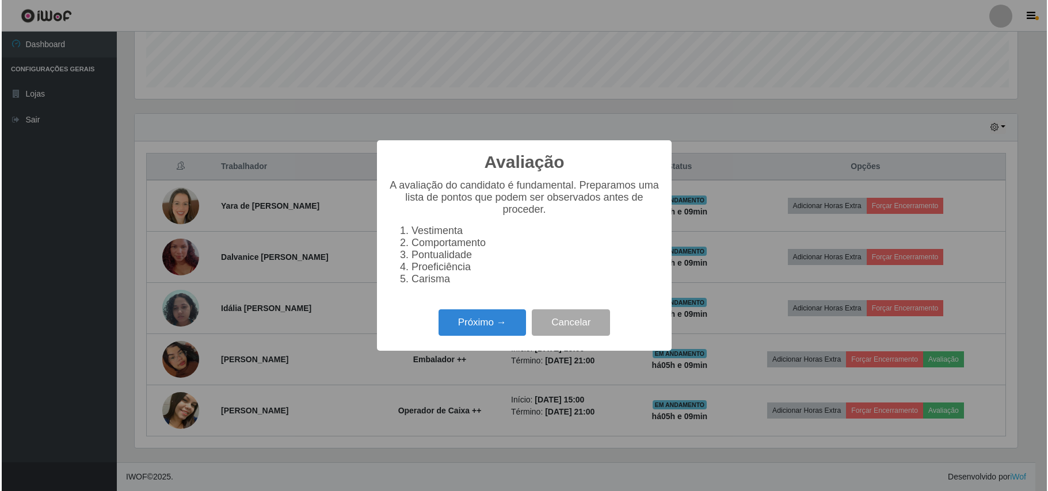
scroll to position [239, 885]
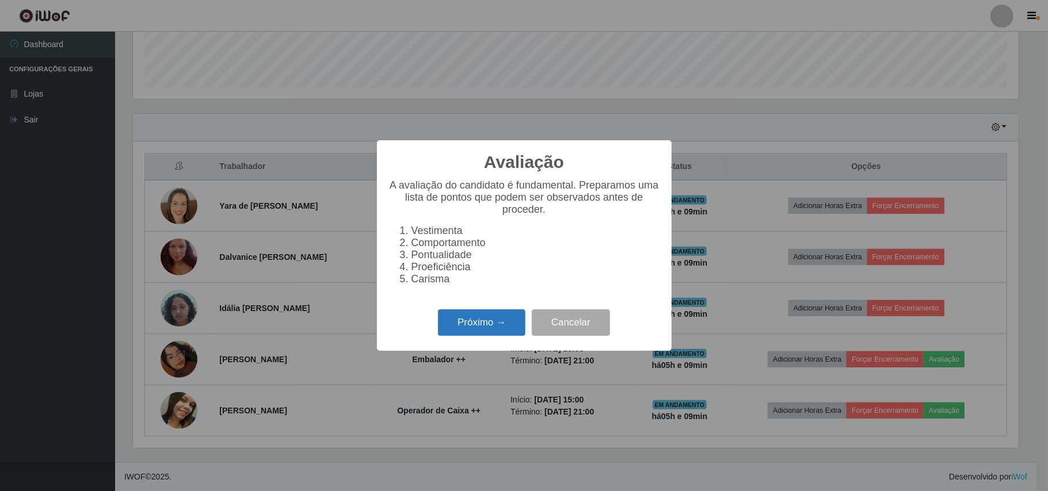
click at [493, 327] on button "Próximo →" at bounding box center [481, 323] width 87 height 27
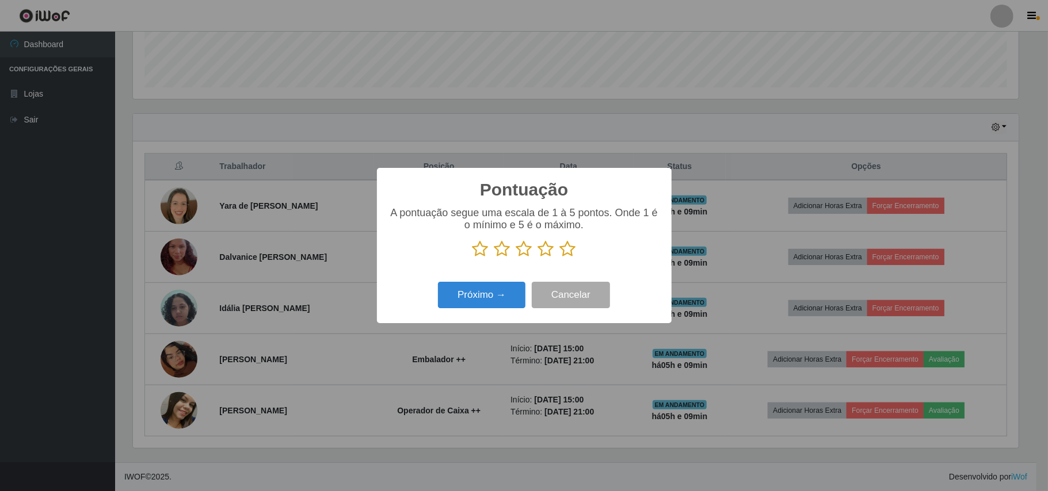
drag, startPoint x: 571, startPoint y: 252, endPoint x: 560, endPoint y: 256, distance: 12.0
click at [570, 253] on icon at bounding box center [568, 249] width 16 height 17
click at [560, 258] on input "radio" at bounding box center [560, 258] width 0 height 0
click at [514, 293] on button "Próximo →" at bounding box center [481, 295] width 87 height 27
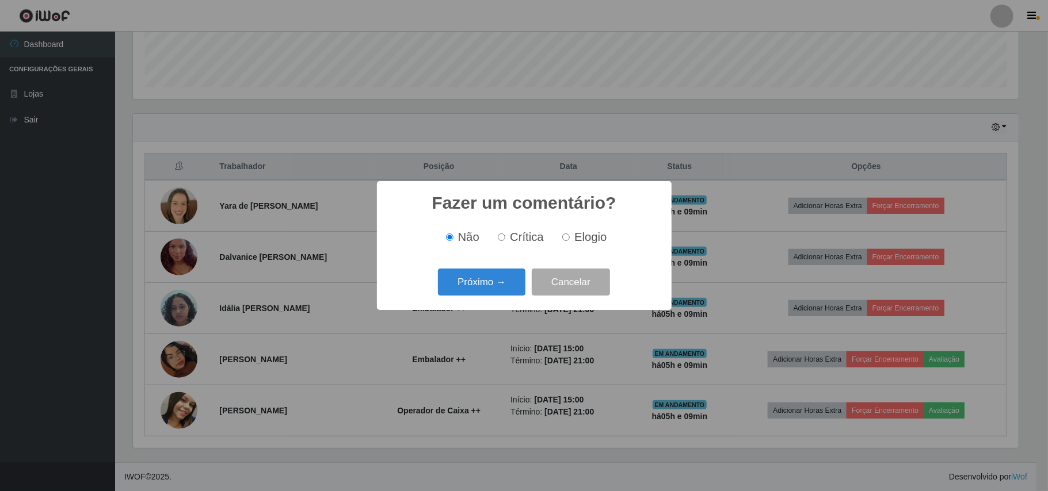
click at [576, 234] on span "Elogio" at bounding box center [590, 237] width 32 height 13
click at [570, 234] on input "Elogio" at bounding box center [565, 237] width 7 height 7
radio input "true"
click at [498, 293] on button "Próximo →" at bounding box center [481, 282] width 87 height 27
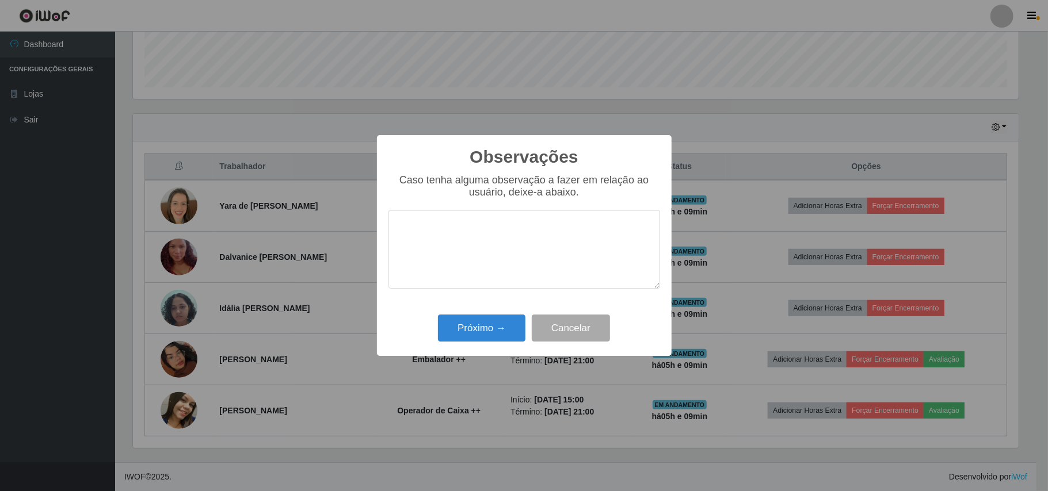
click at [441, 233] on textarea at bounding box center [524, 249] width 272 height 79
type textarea "OTIMO TRABALHO."
click at [486, 327] on button "Próximo →" at bounding box center [481, 328] width 87 height 27
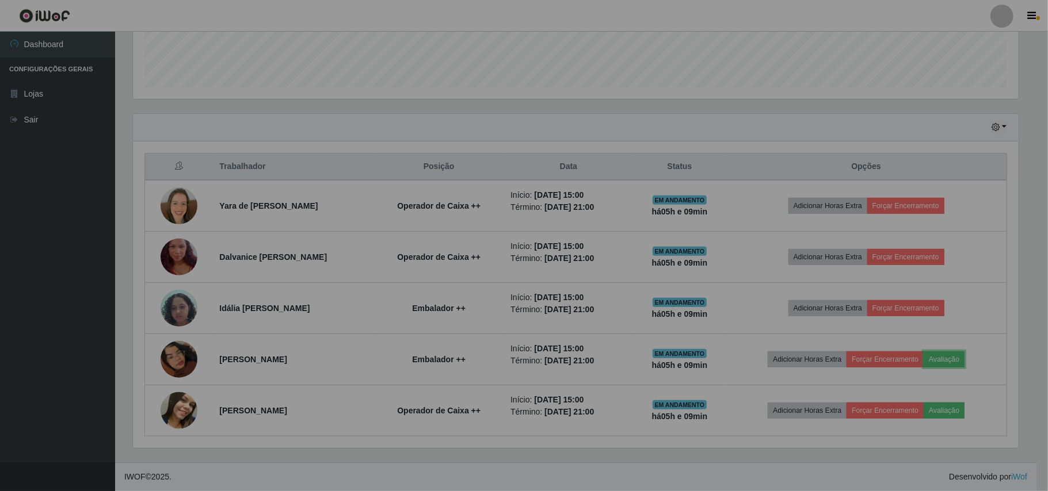
scroll to position [239, 894]
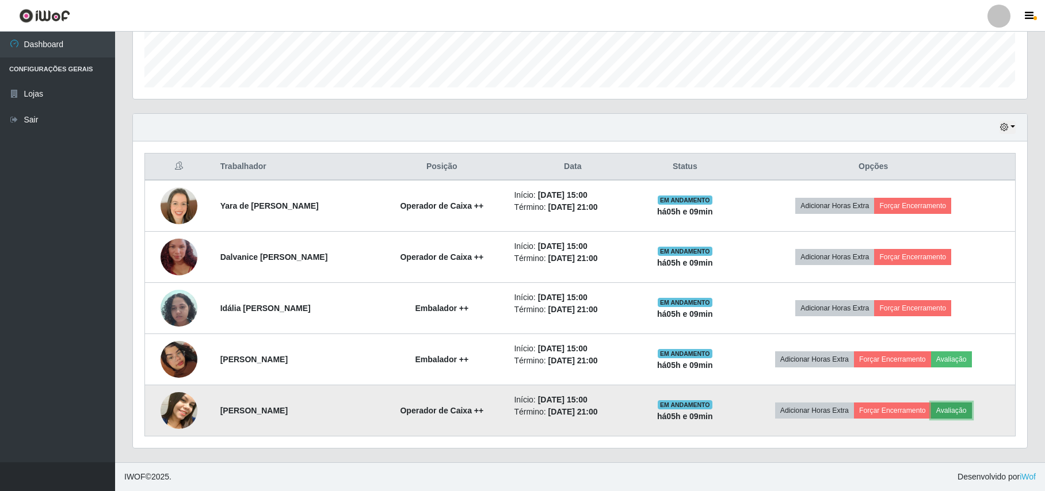
click at [961, 413] on button "Avaliação" at bounding box center [951, 411] width 41 height 16
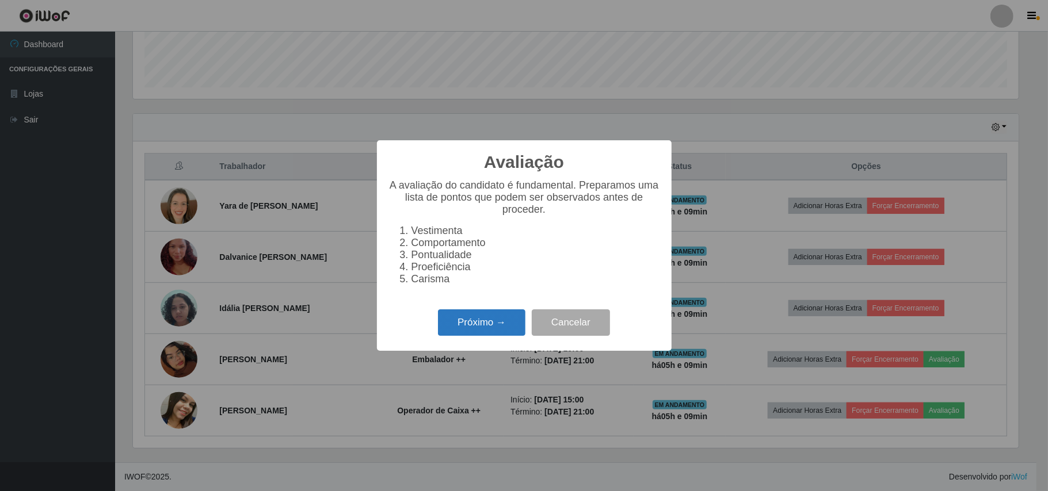
click at [507, 322] on button "Próximo →" at bounding box center [481, 323] width 87 height 27
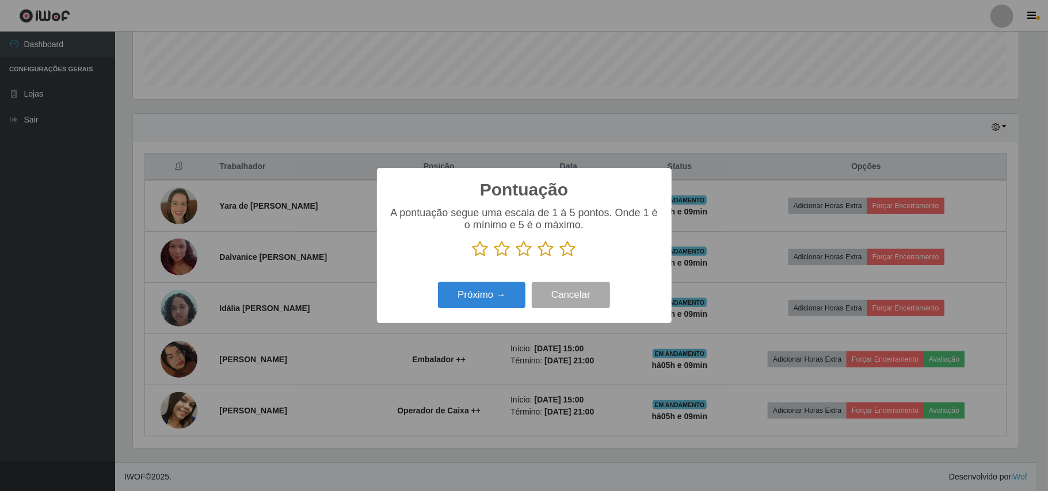
drag, startPoint x: 570, startPoint y: 250, endPoint x: 558, endPoint y: 251, distance: 11.6
click at [569, 250] on icon at bounding box center [568, 249] width 16 height 17
click at [560, 258] on input "radio" at bounding box center [560, 258] width 0 height 0
click at [466, 293] on button "Próximo →" at bounding box center [481, 295] width 87 height 27
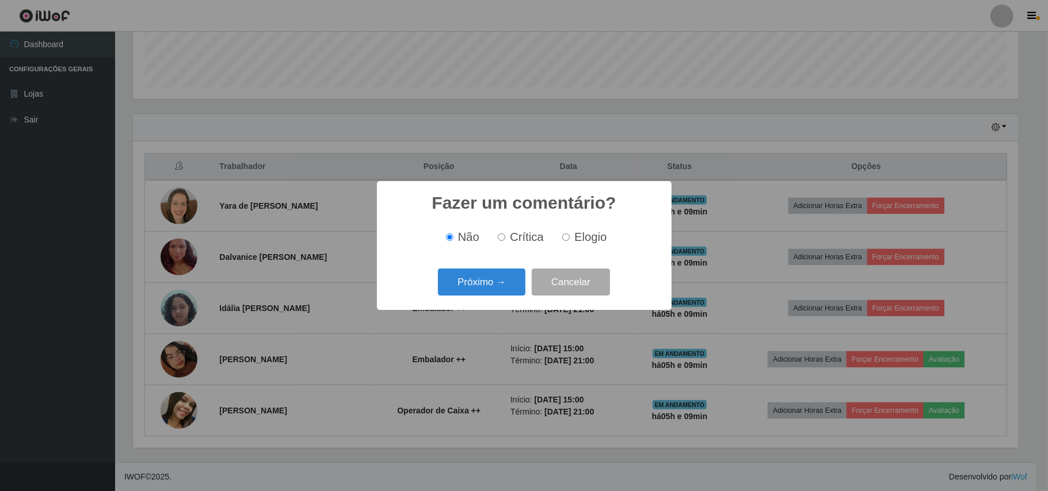
drag, startPoint x: 585, startPoint y: 237, endPoint x: 532, endPoint y: 259, distance: 57.3
click at [580, 238] on span "Elogio" at bounding box center [590, 237] width 32 height 13
click at [472, 288] on button "Próximo →" at bounding box center [481, 282] width 87 height 27
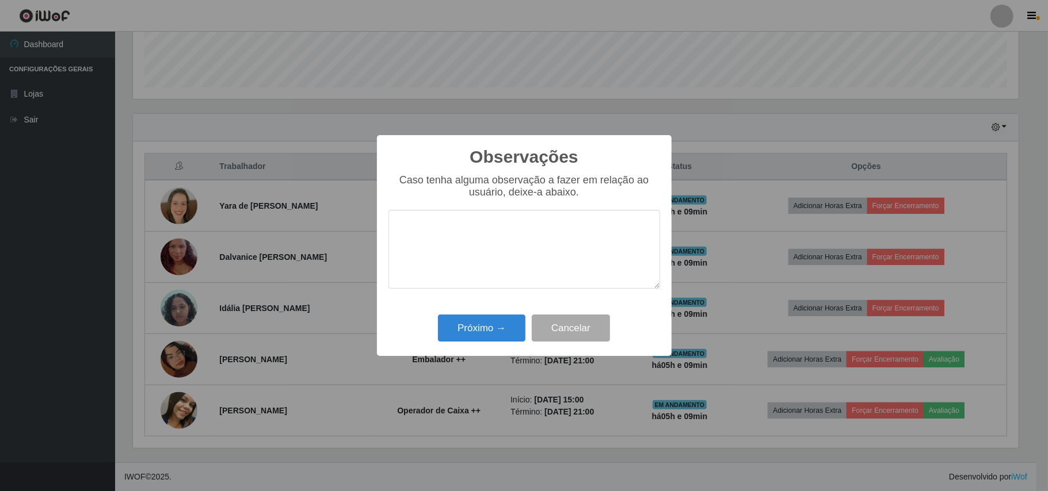
click at [512, 237] on textarea at bounding box center [524, 249] width 272 height 79
type textarea "OTIMO TRABALHO."
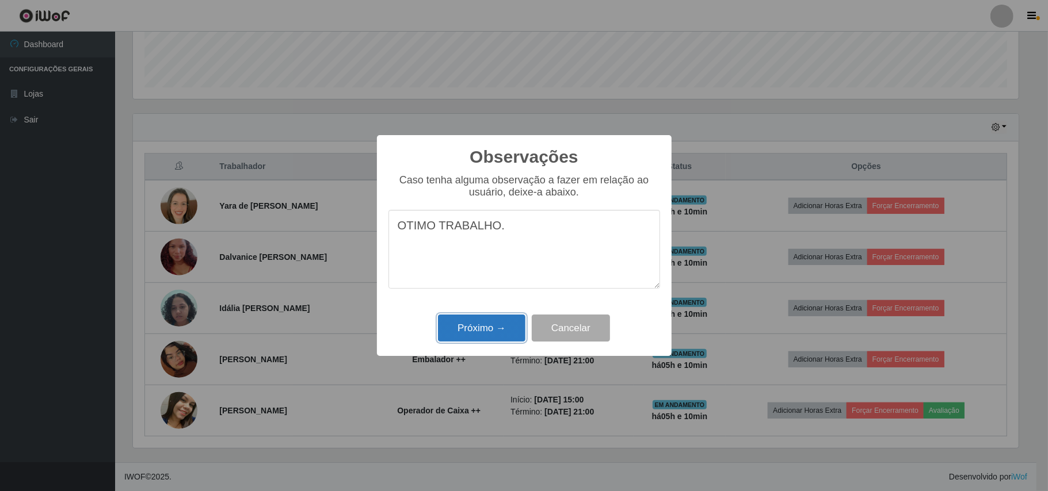
click at [445, 330] on button "Próximo →" at bounding box center [481, 328] width 87 height 27
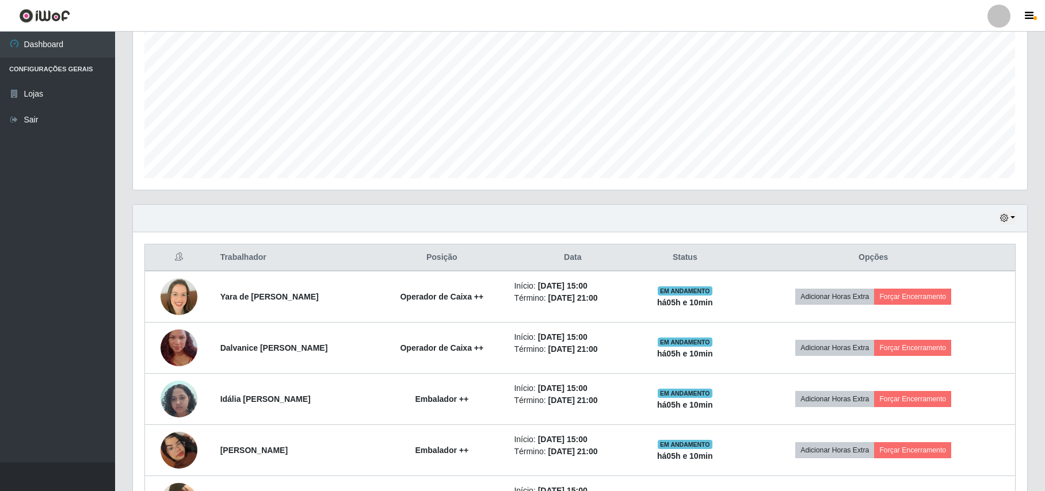
scroll to position [250, 0]
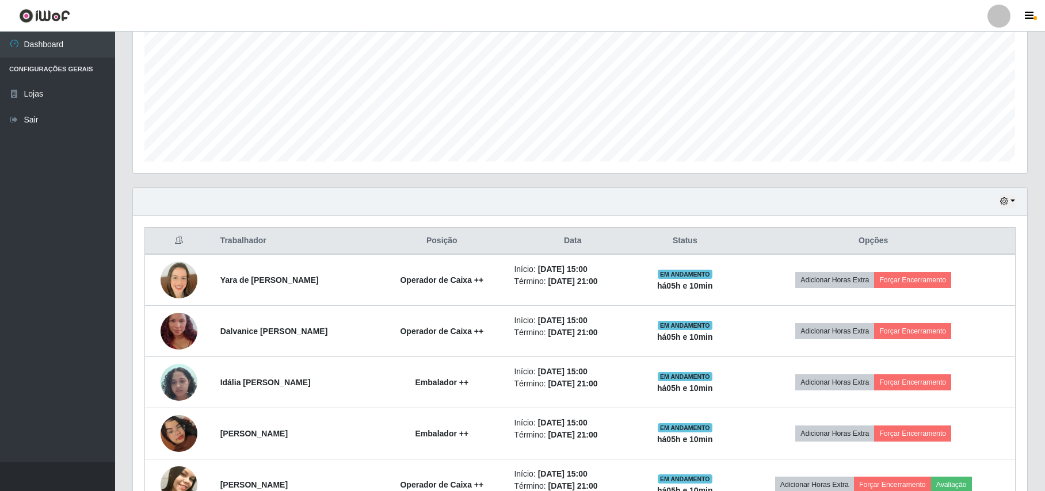
drag, startPoint x: 457, startPoint y: 327, endPoint x: 357, endPoint y: 205, distance: 157.8
click at [357, 205] on div "Hoje 1 dia 3 dias 1 Semana Não encerrados" at bounding box center [580, 202] width 894 height 28
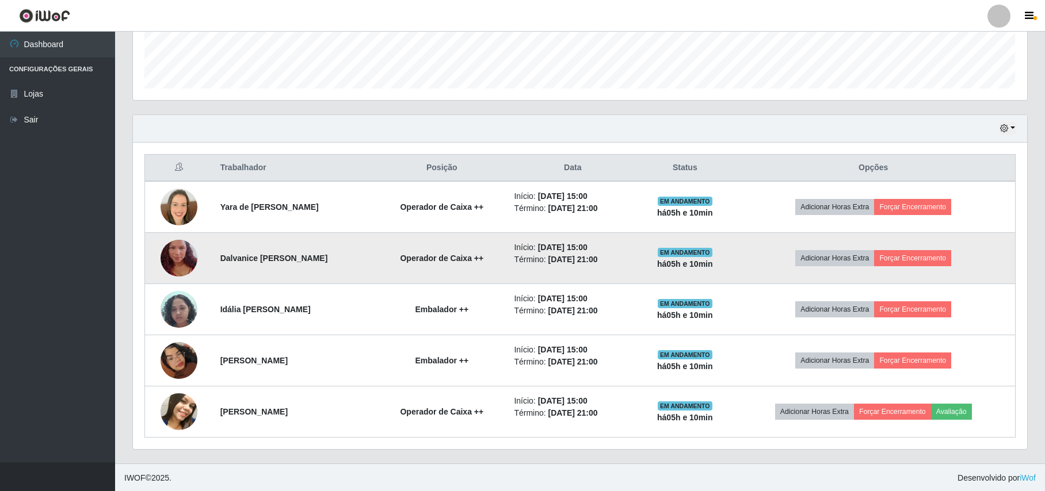
scroll to position [327, 0]
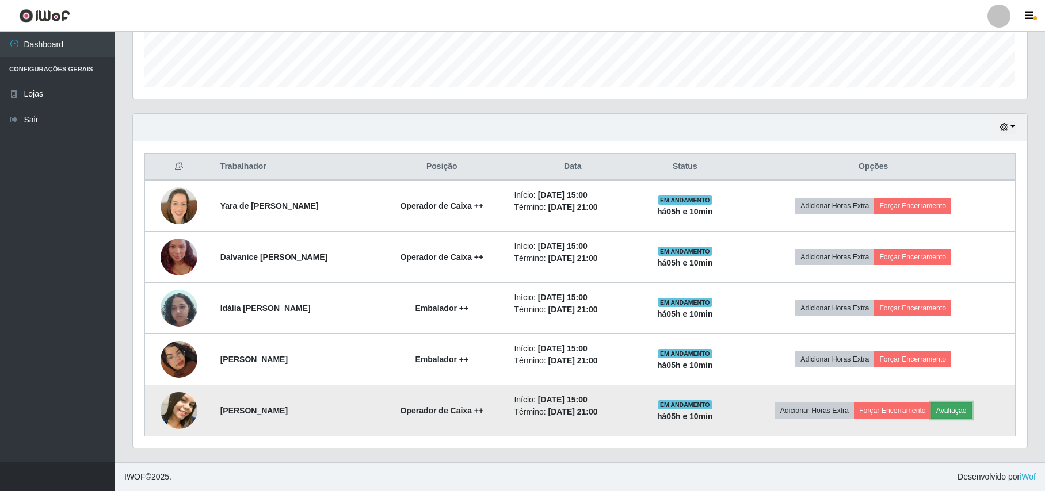
click at [968, 409] on button "Avaliação" at bounding box center [951, 411] width 41 height 16
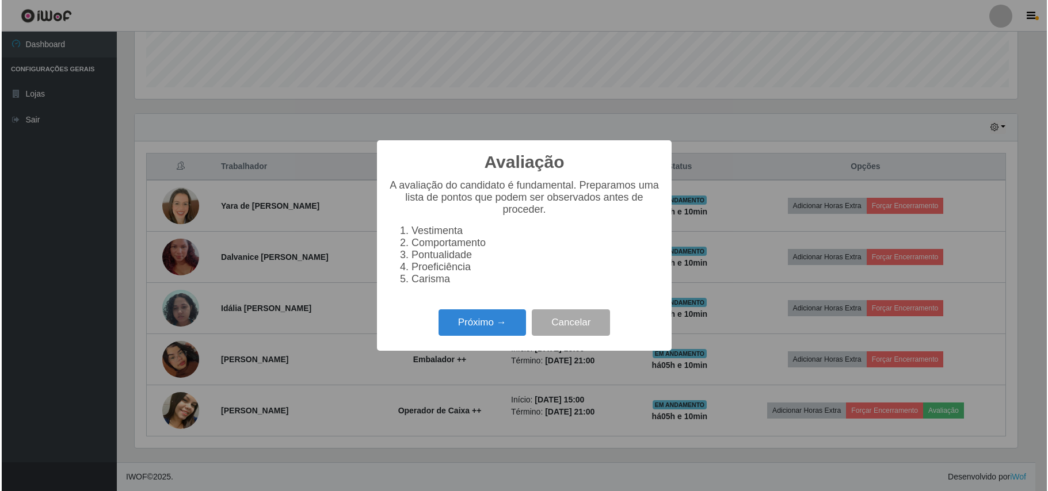
scroll to position [239, 885]
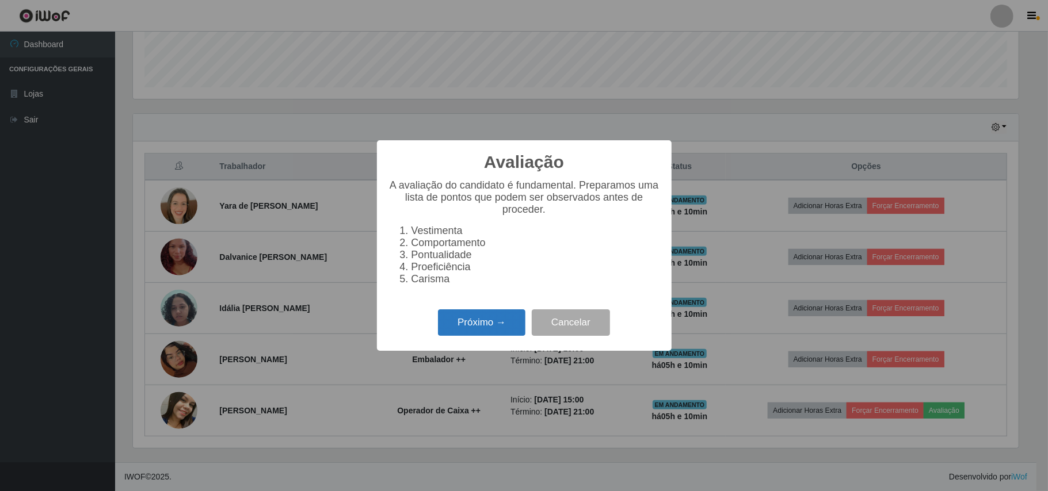
click at [481, 328] on button "Próximo →" at bounding box center [481, 323] width 87 height 27
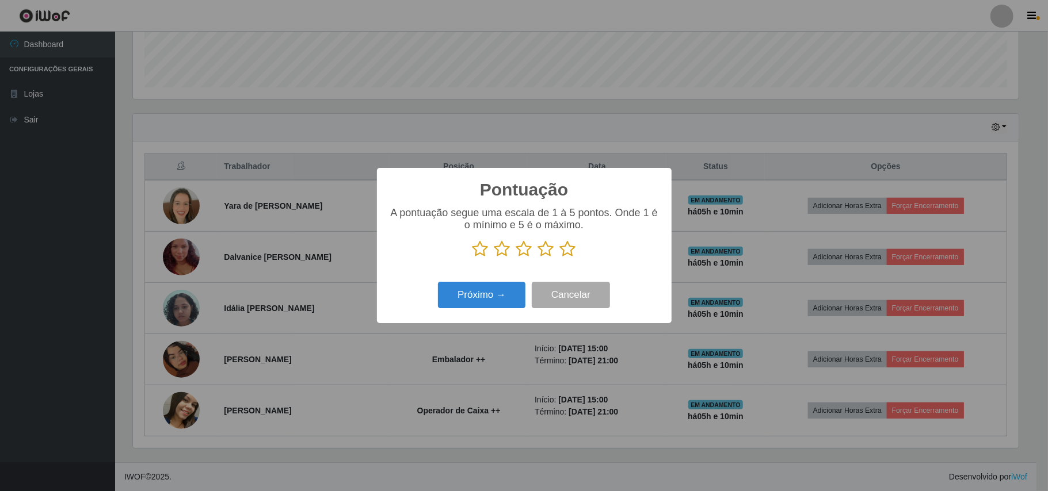
click at [574, 247] on icon at bounding box center [568, 249] width 16 height 17
click at [560, 258] on input "radio" at bounding box center [560, 258] width 0 height 0
click at [500, 286] on button "Próximo →" at bounding box center [481, 295] width 87 height 27
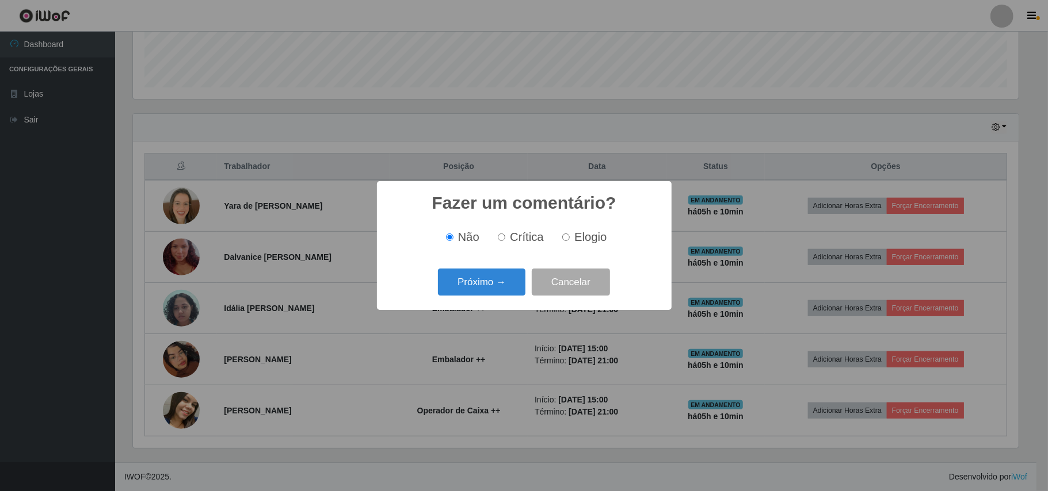
click at [569, 241] on input "Elogio" at bounding box center [565, 237] width 7 height 7
radio input "true"
click at [511, 272] on button "Próximo →" at bounding box center [481, 282] width 87 height 27
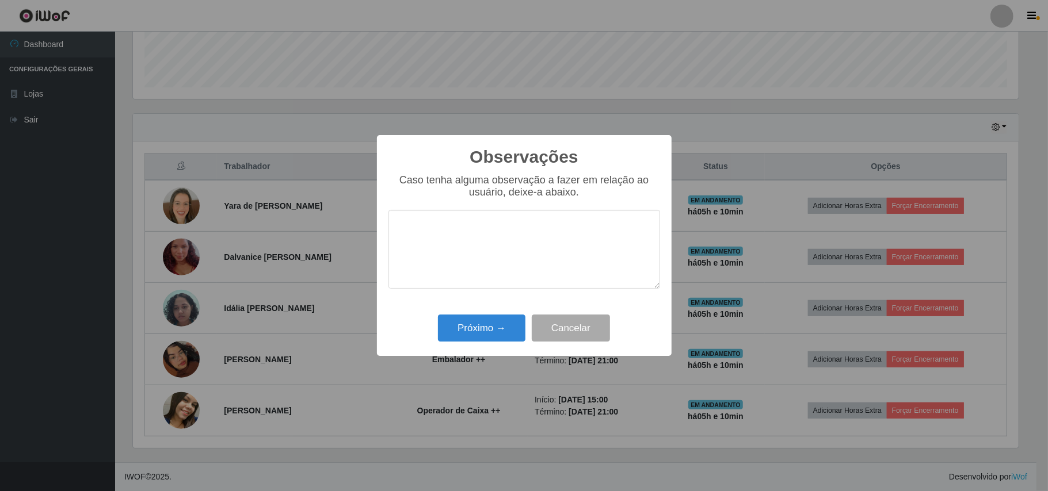
click at [542, 236] on textarea at bounding box center [524, 249] width 272 height 79
type textarea "OTIMO TRABALHO."
click at [488, 328] on button "Próximo →" at bounding box center [481, 328] width 87 height 27
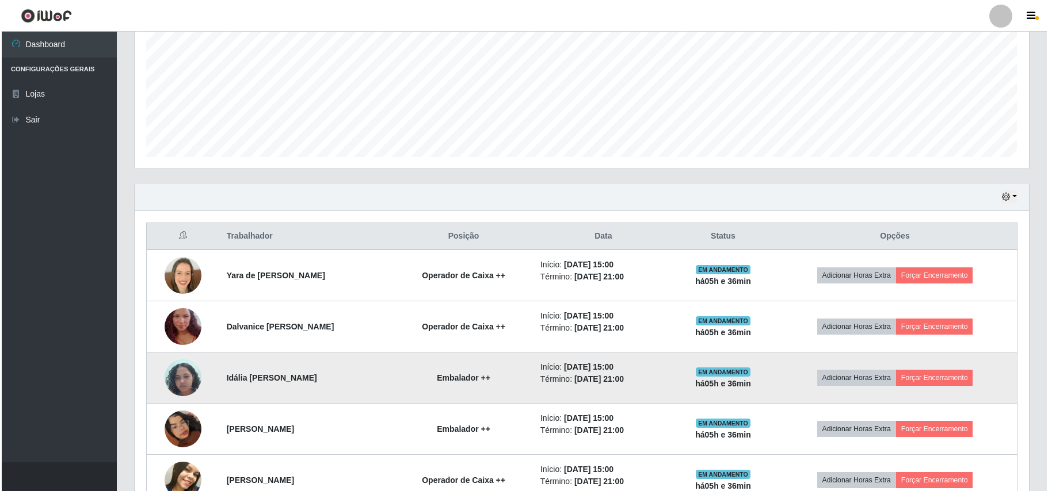
scroll to position [327, 0]
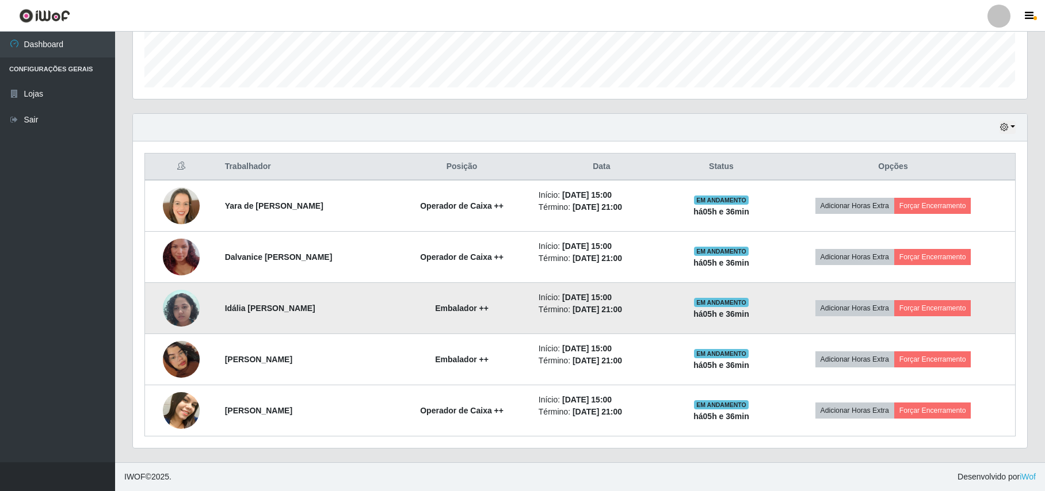
click at [187, 302] on img at bounding box center [181, 308] width 37 height 49
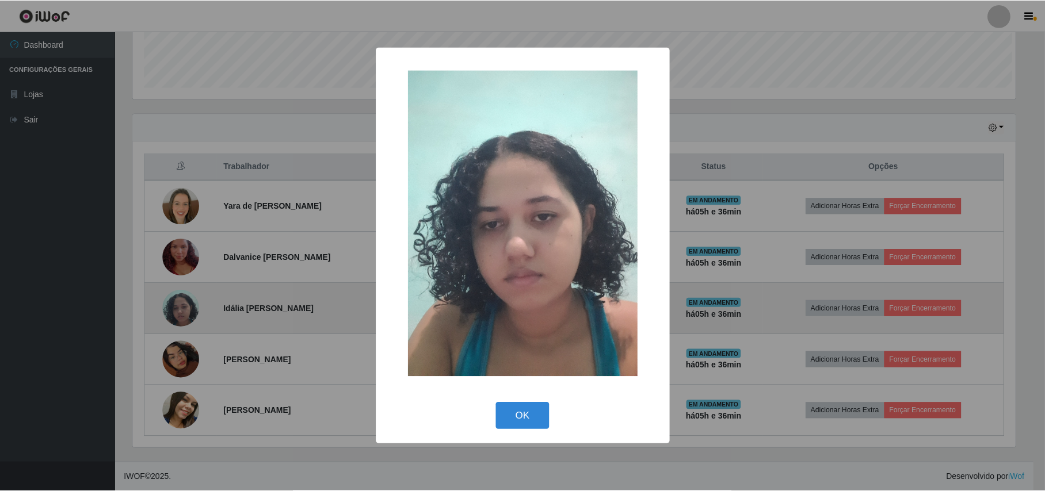
scroll to position [239, 885]
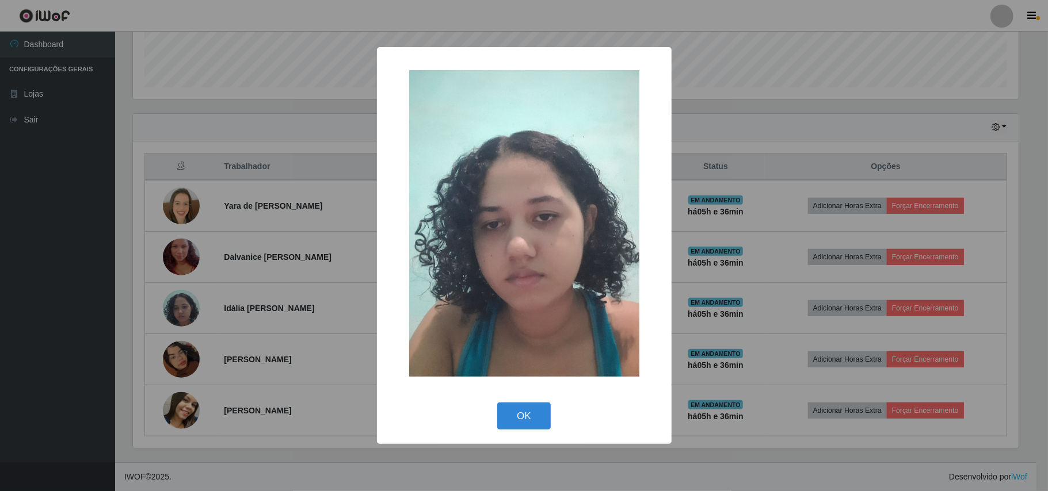
click at [242, 85] on div "× OK Cancel" at bounding box center [524, 245] width 1048 height 491
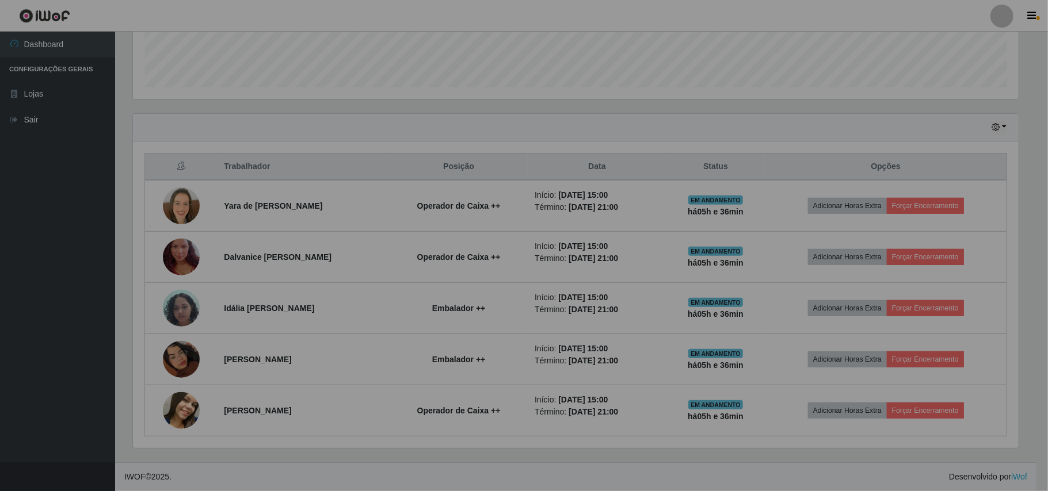
scroll to position [239, 894]
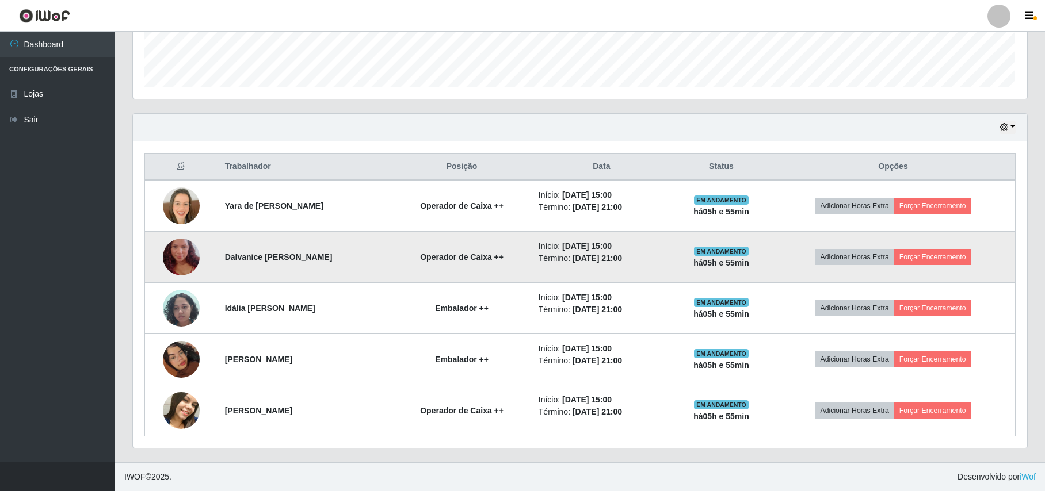
click at [173, 258] on img at bounding box center [181, 257] width 37 height 66
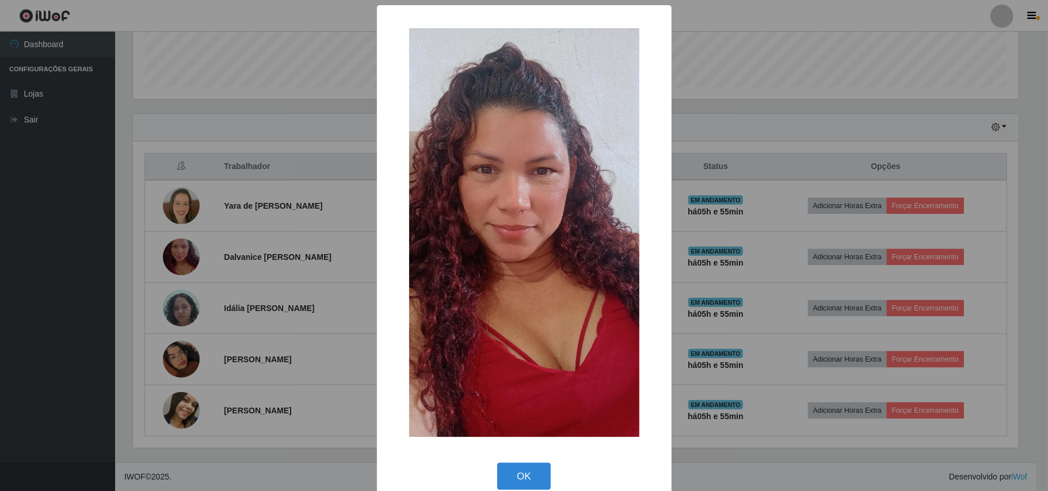
click at [184, 137] on div "× OK Cancel" at bounding box center [524, 245] width 1048 height 491
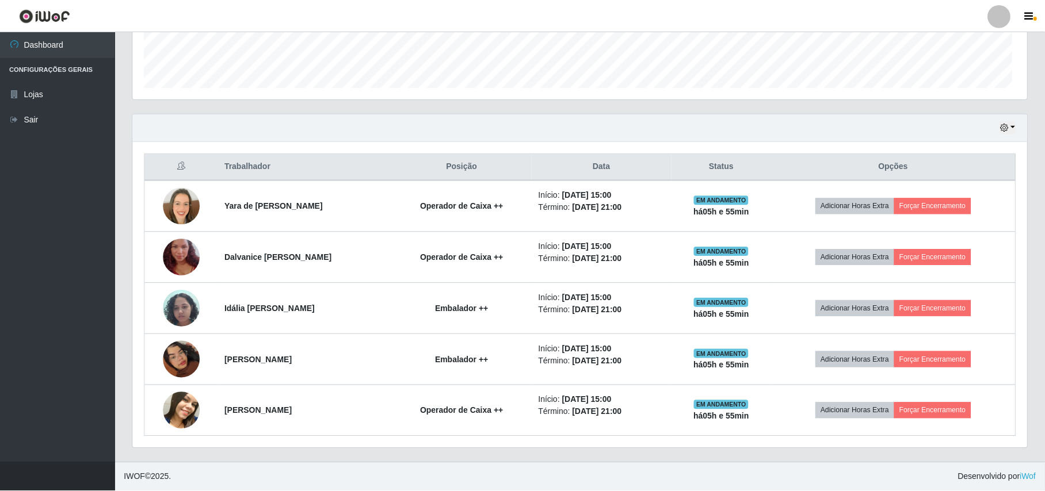
scroll to position [239, 894]
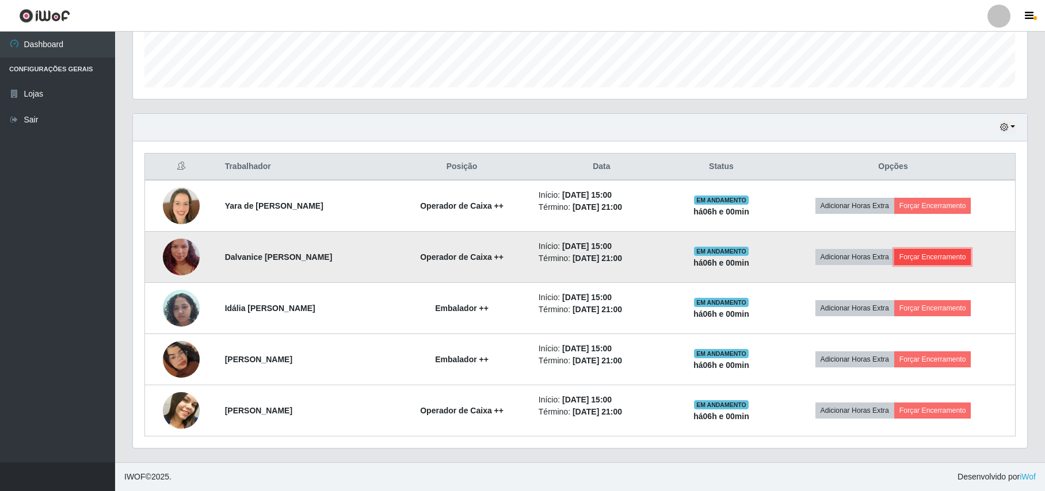
click at [940, 259] on button "Forçar Encerramento" at bounding box center [932, 257] width 77 height 16
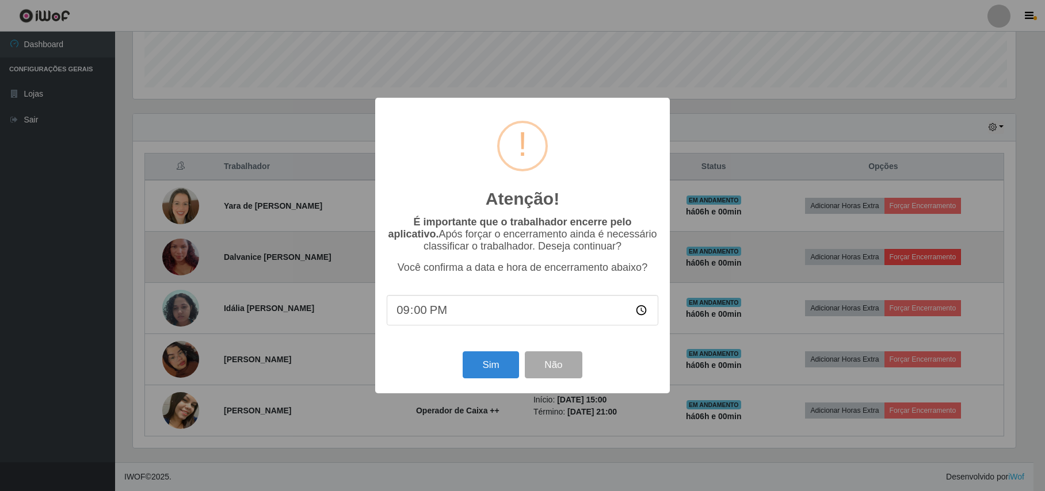
scroll to position [239, 885]
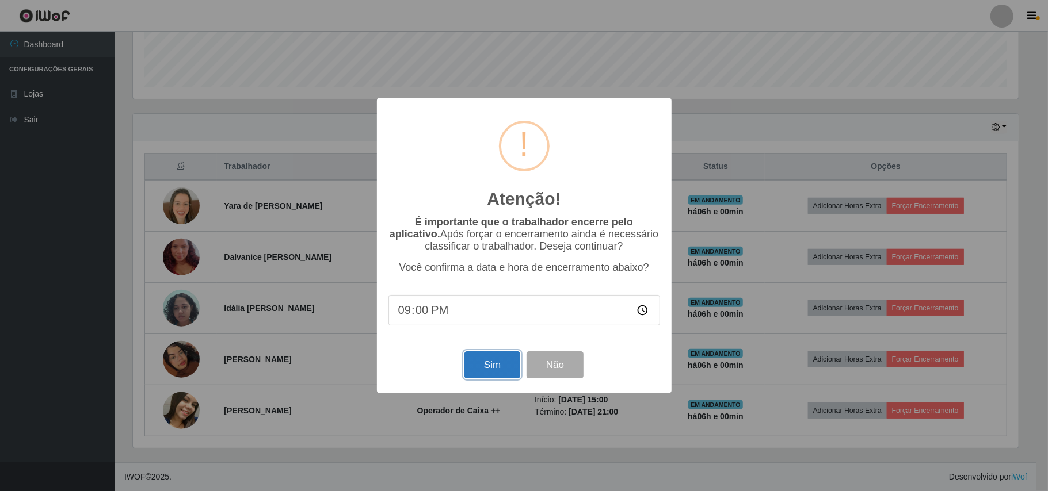
click at [502, 372] on button "Sim" at bounding box center [492, 365] width 56 height 27
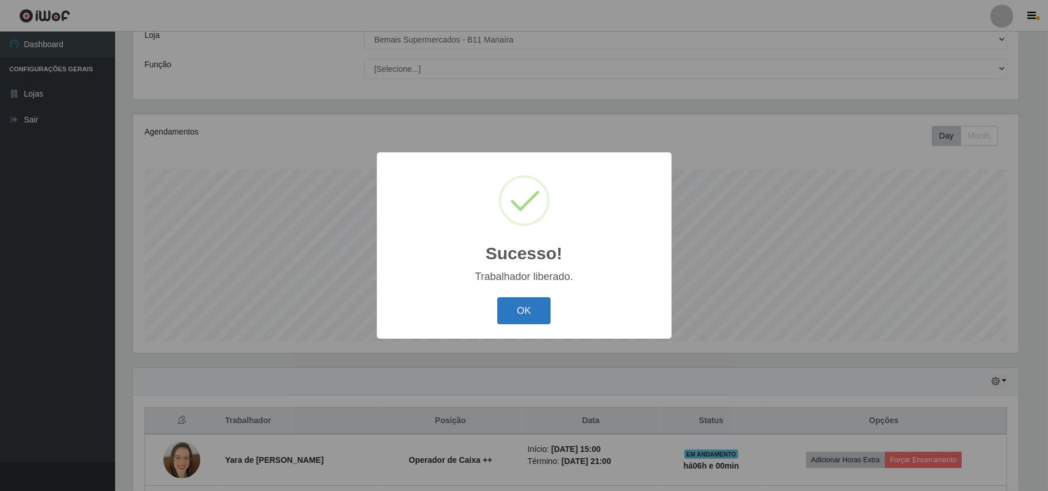
click at [520, 309] on button "OK" at bounding box center [524, 311] width 54 height 27
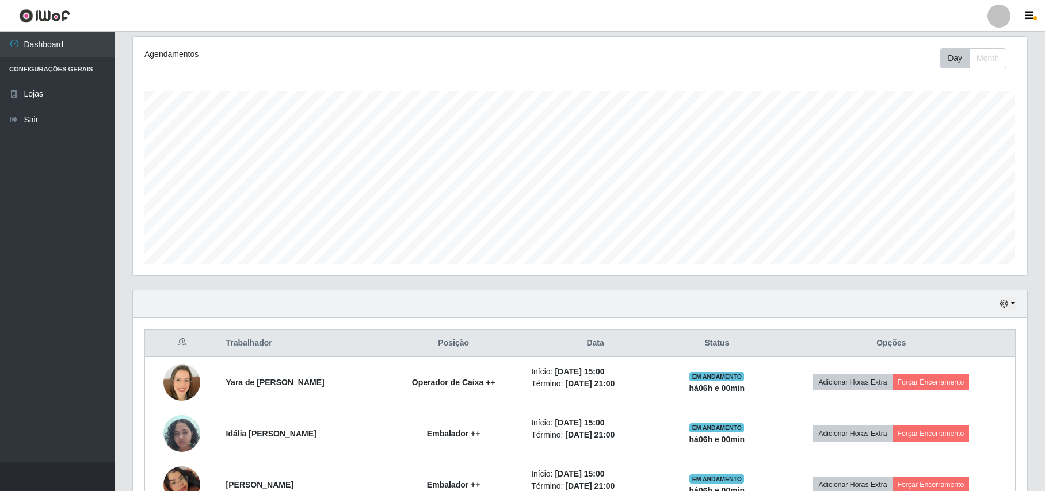
scroll to position [275, 0]
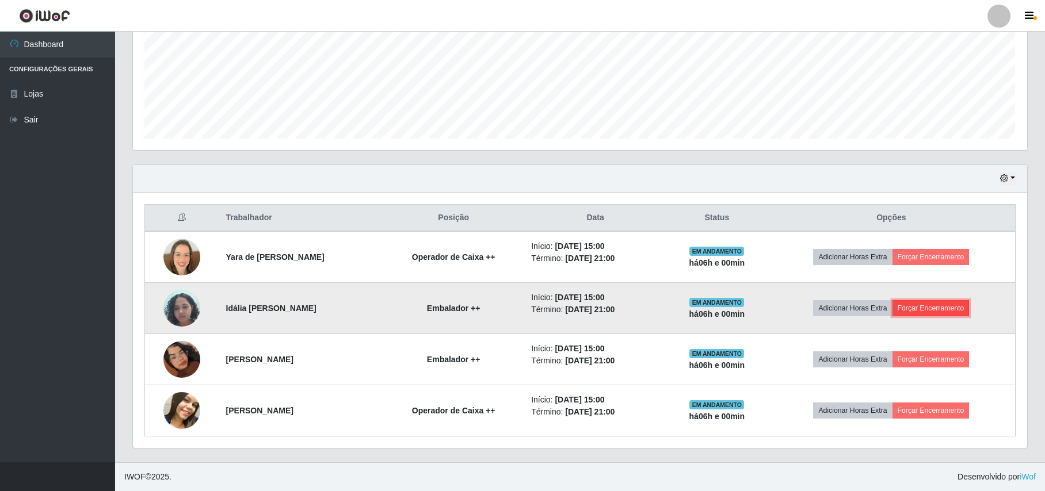
drag, startPoint x: 926, startPoint y: 310, endPoint x: 906, endPoint y: 311, distance: 20.2
click at [906, 311] on button "Forçar Encerramento" at bounding box center [931, 308] width 77 height 16
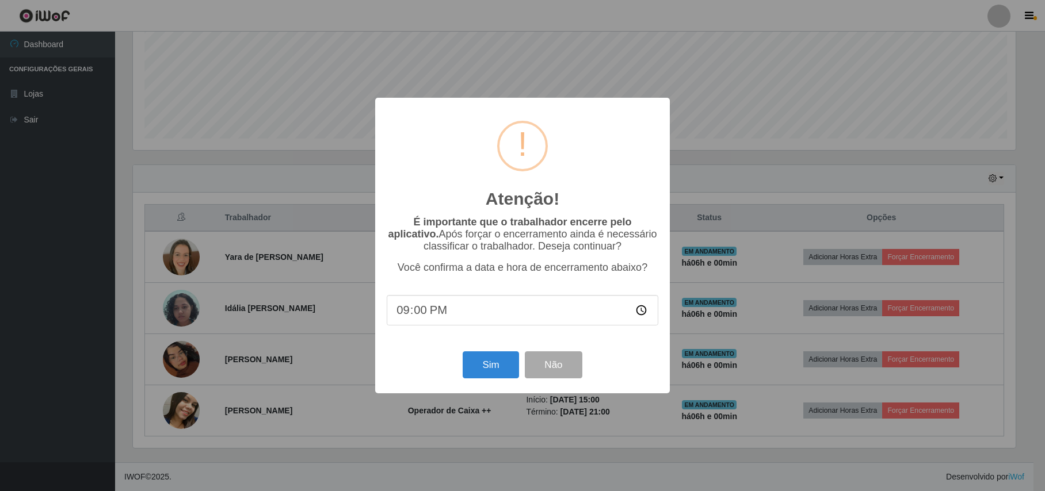
scroll to position [239, 885]
click at [489, 367] on button "Sim" at bounding box center [492, 365] width 56 height 27
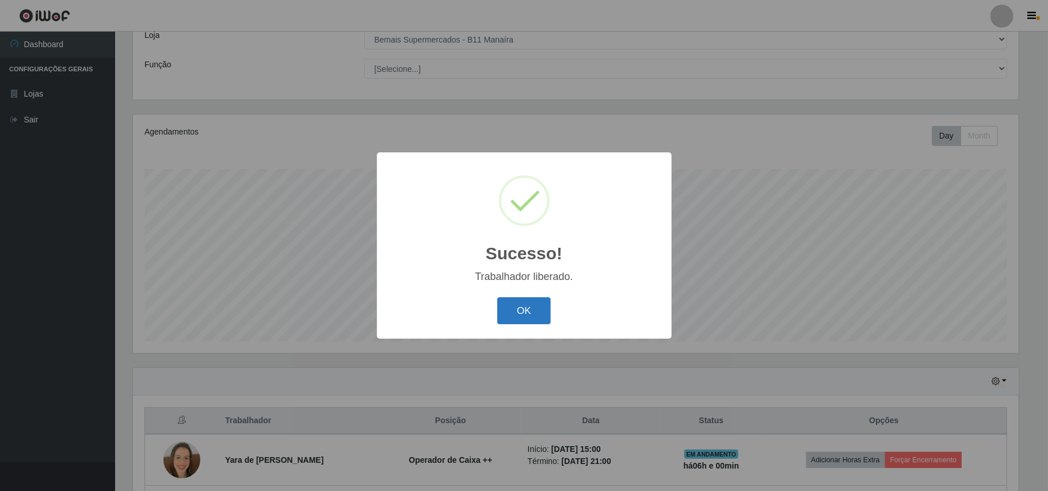
click at [532, 311] on button "OK" at bounding box center [524, 311] width 54 height 27
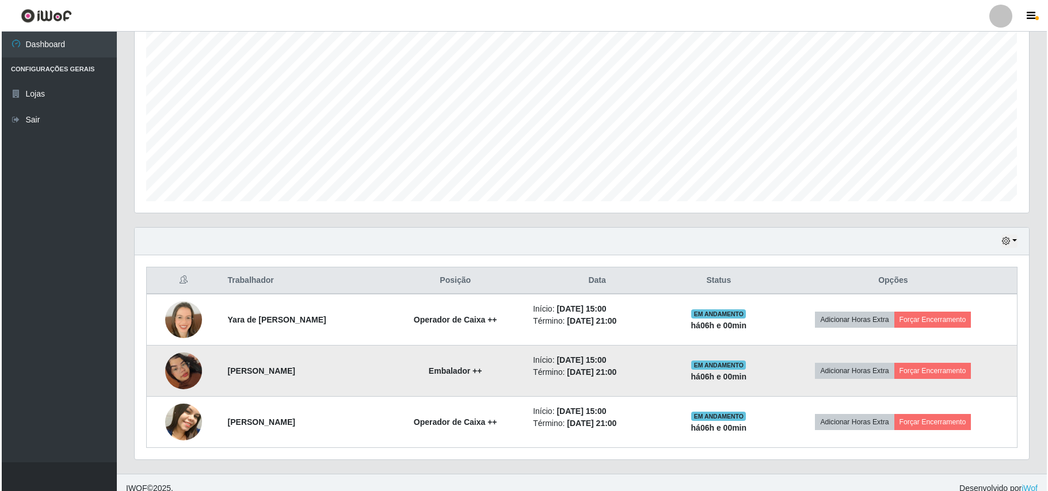
scroll to position [224, 0]
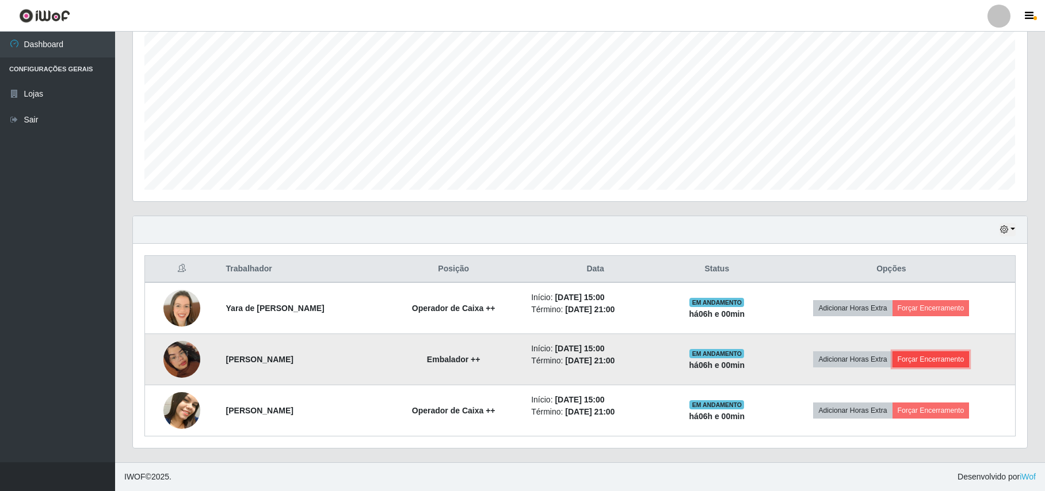
click at [948, 362] on button "Forçar Encerramento" at bounding box center [931, 360] width 77 height 16
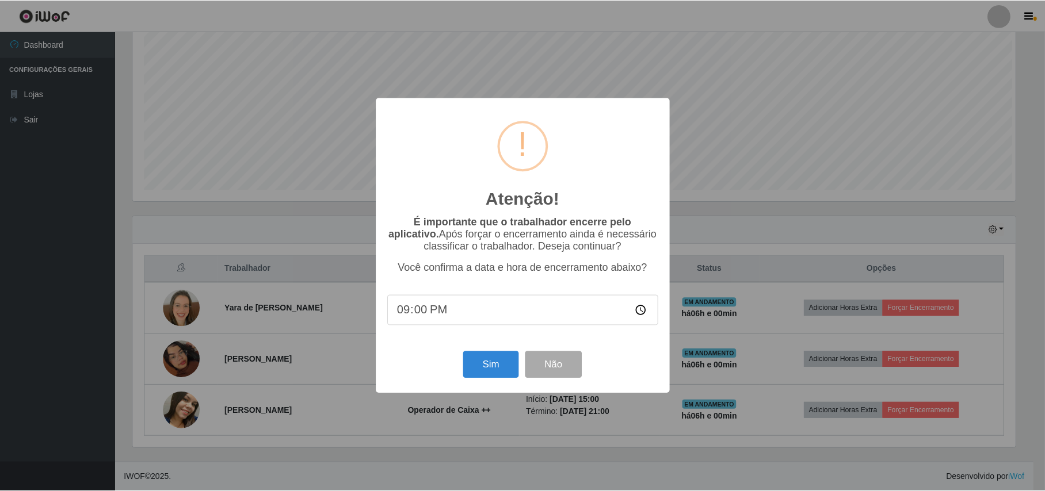
scroll to position [239, 885]
click at [490, 369] on button "Sim" at bounding box center [492, 365] width 56 height 27
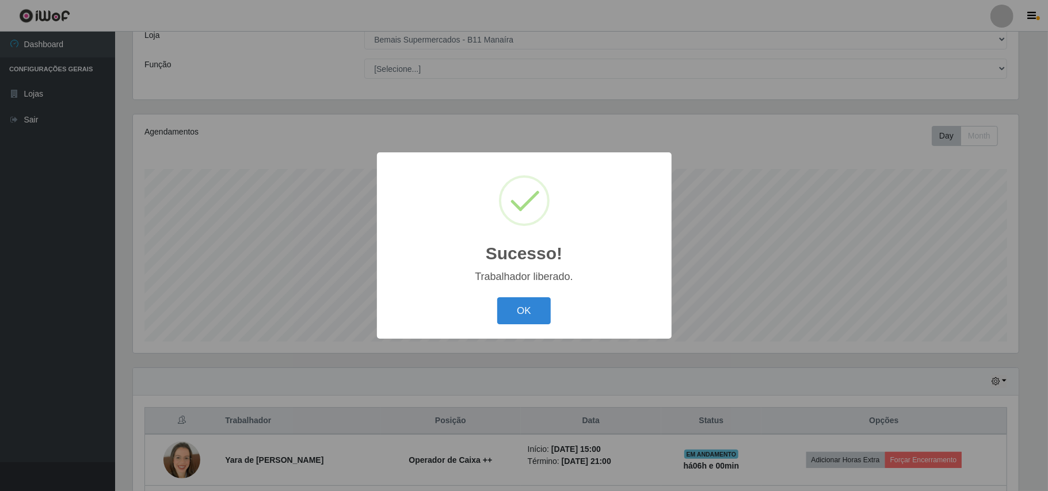
drag, startPoint x: 541, startPoint y: 345, endPoint x: 527, endPoint y: 326, distance: 23.9
click at [539, 345] on div "Sucesso! × Trabalhador liberado. OK Cancel" at bounding box center [524, 245] width 1048 height 491
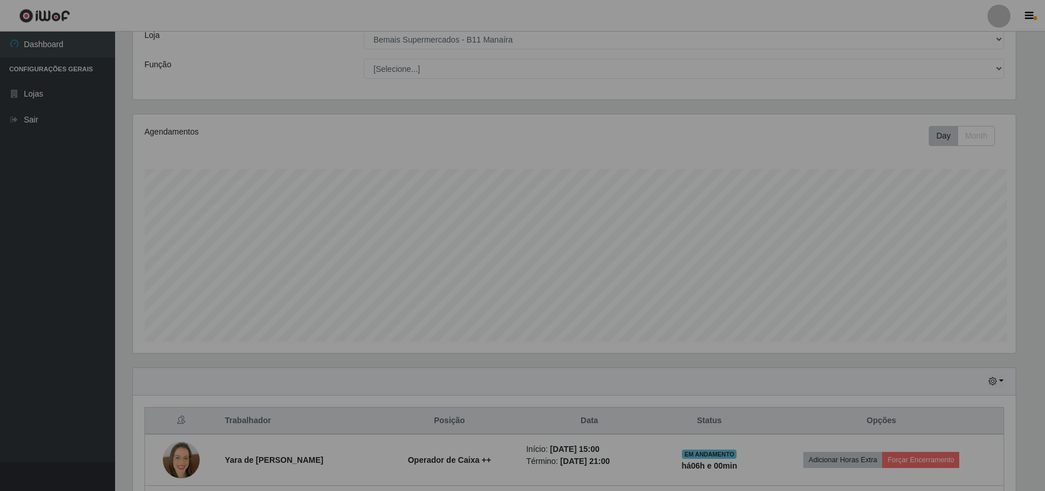
scroll to position [239, 894]
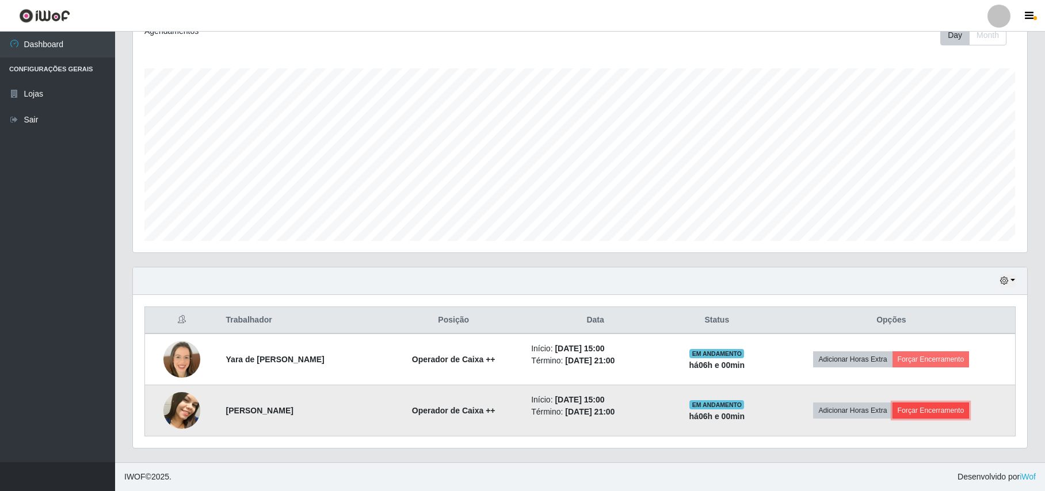
click at [945, 415] on button "Forçar Encerramento" at bounding box center [931, 411] width 77 height 16
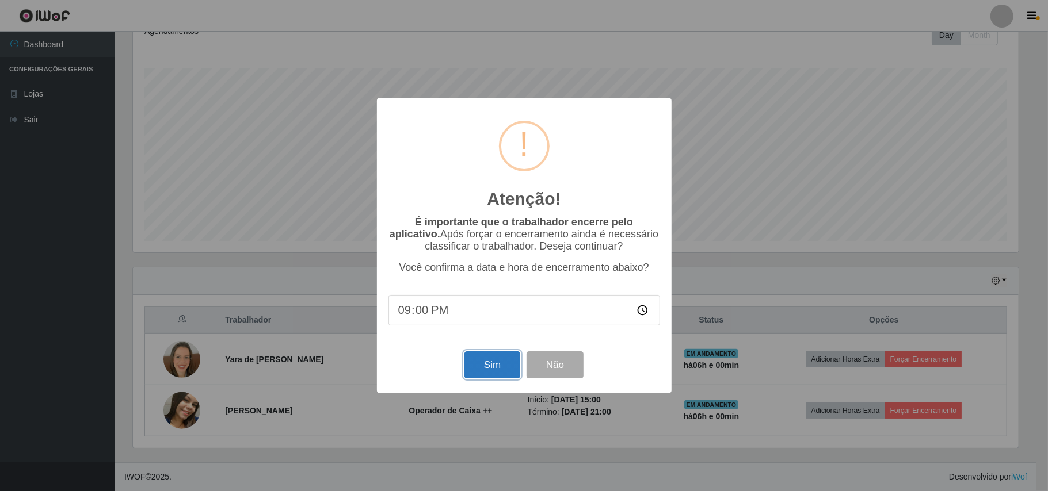
click at [477, 365] on button "Sim" at bounding box center [492, 365] width 56 height 27
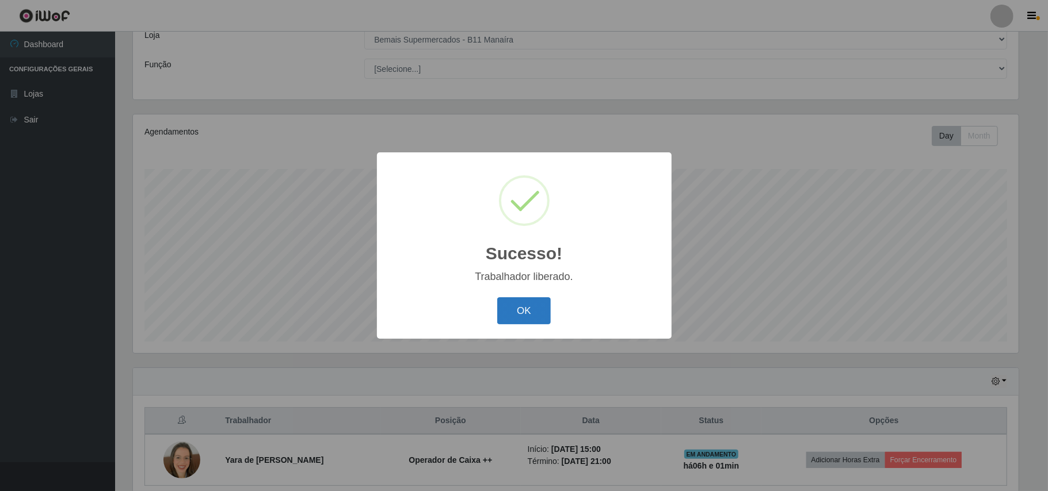
click at [539, 311] on button "OK" at bounding box center [524, 311] width 54 height 27
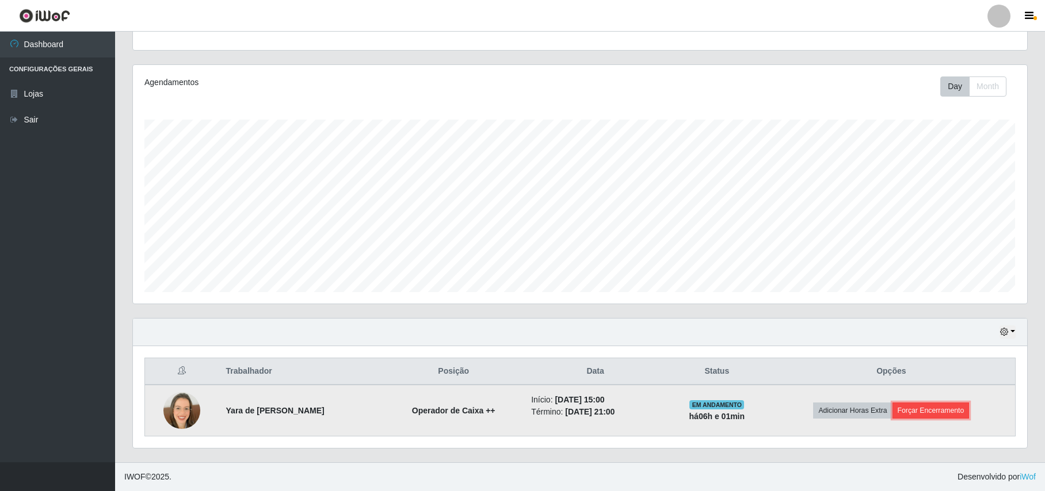
click at [928, 410] on button "Forçar Encerramento" at bounding box center [931, 411] width 77 height 16
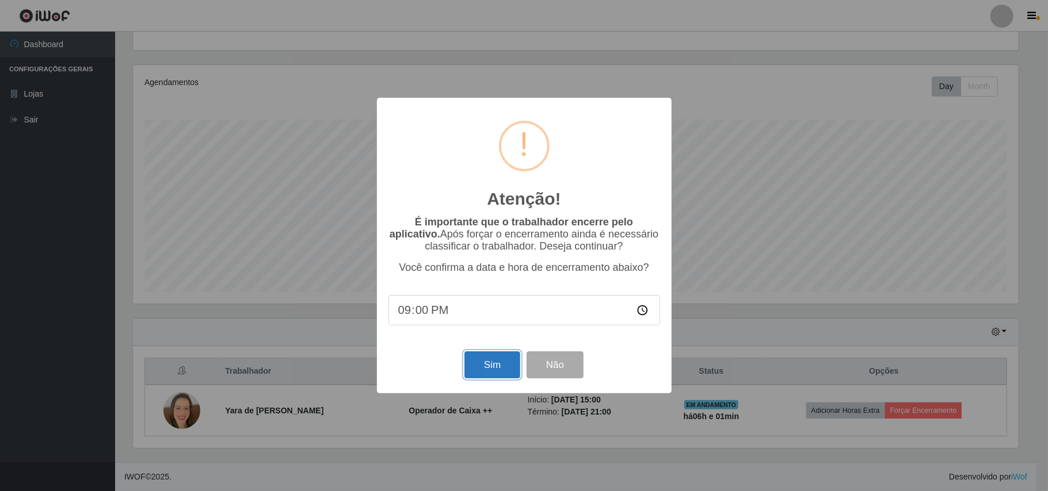
click at [489, 368] on button "Sim" at bounding box center [492, 365] width 56 height 27
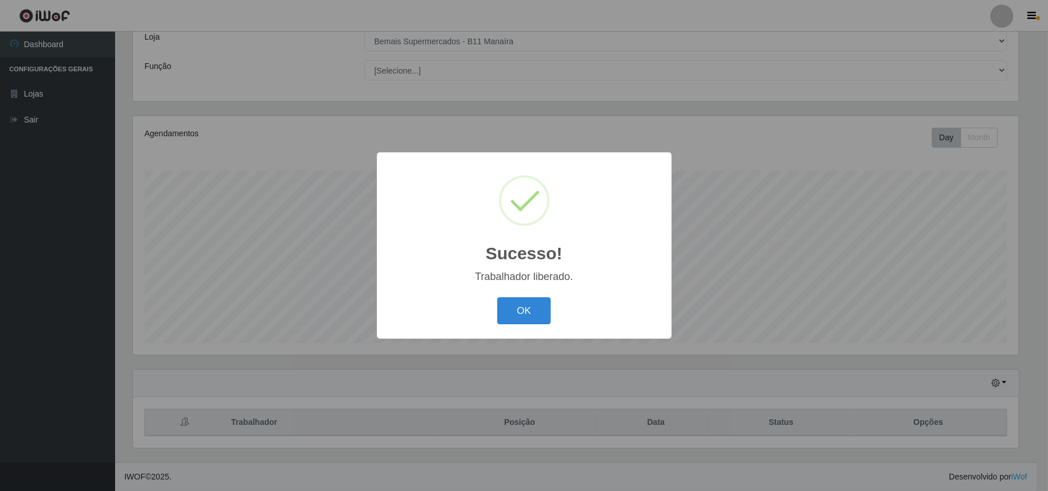
click at [508, 327] on div "OK Cancel" at bounding box center [524, 311] width 272 height 33
click at [507, 302] on button "OK" at bounding box center [524, 311] width 54 height 27
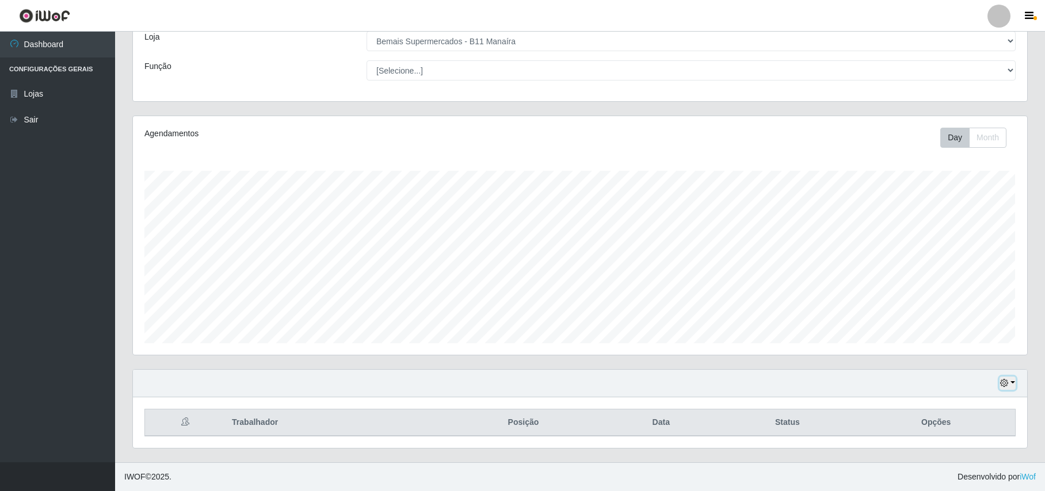
click at [1005, 380] on icon "button" at bounding box center [1004, 383] width 8 height 8
click at [965, 289] on button "1 dia" at bounding box center [970, 291] width 91 height 24
click at [1009, 380] on button "button" at bounding box center [1008, 383] width 16 height 13
click at [954, 264] on button "Hoje" at bounding box center [970, 267] width 91 height 24
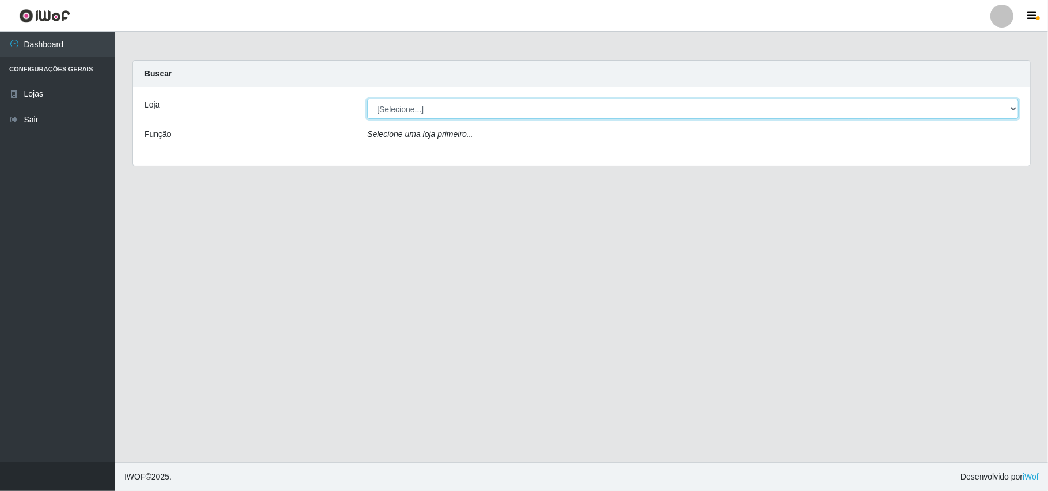
click at [1011, 106] on select "[Selecione...] Bemais Supermercados - B11 Manaíra" at bounding box center [692, 109] width 651 height 20
select select "409"
click at [367, 99] on select "[Selecione...] Bemais Supermercados - B11 Manaíra" at bounding box center [692, 109] width 651 height 20
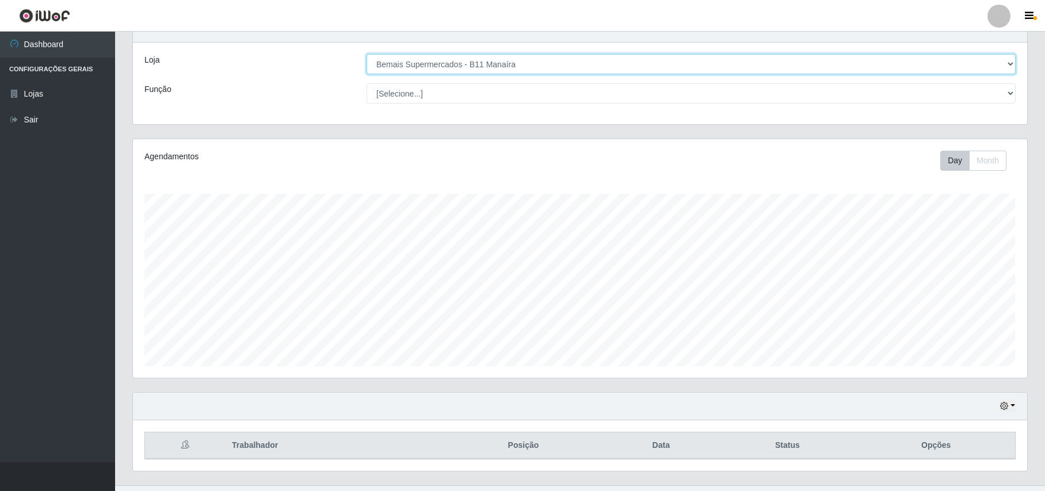
scroll to position [70, 0]
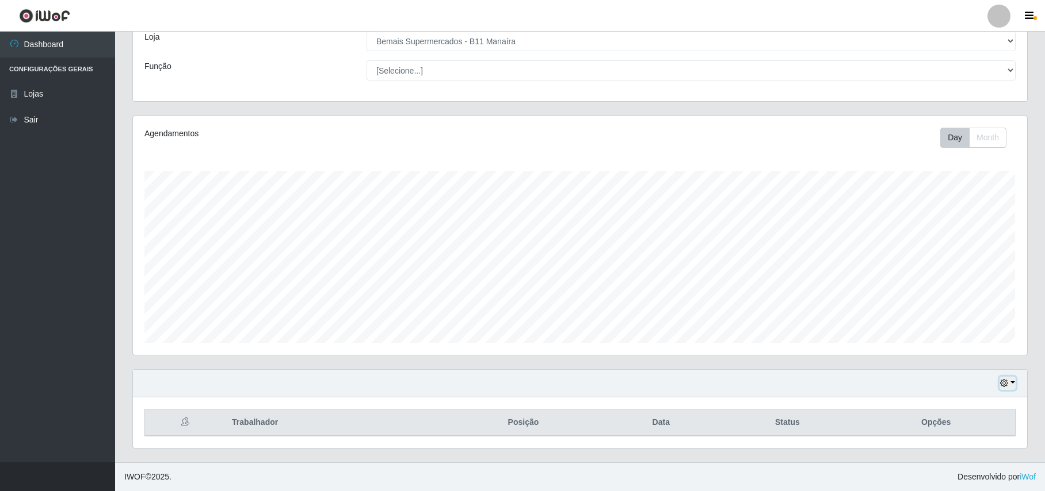
click at [1006, 379] on icon "button" at bounding box center [1004, 383] width 8 height 8
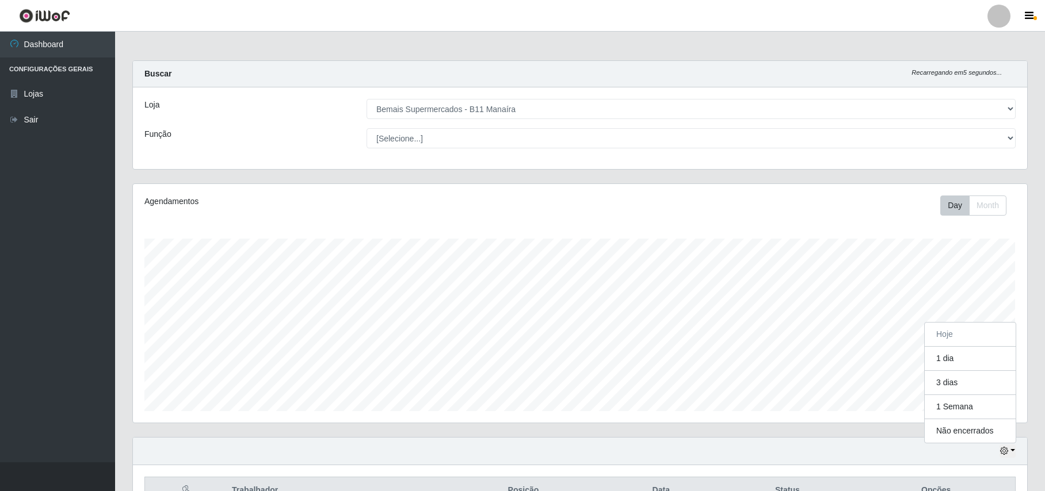
scroll to position [239, 894]
click at [945, 368] on button "1 dia" at bounding box center [970, 359] width 91 height 24
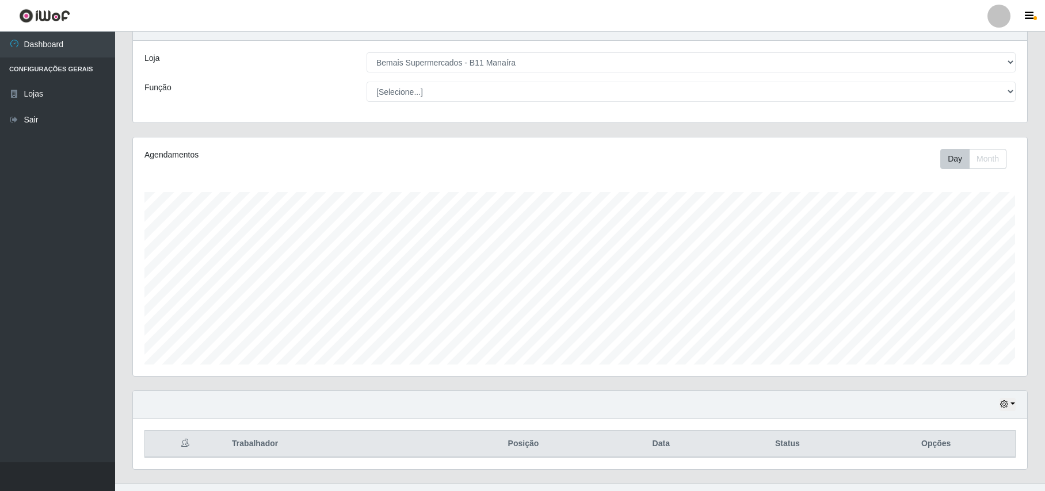
scroll to position [70, 0]
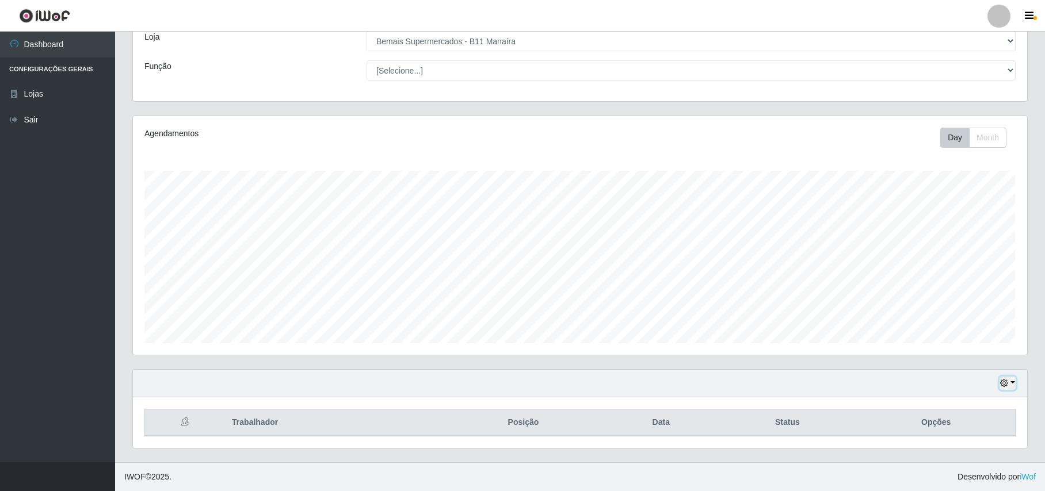
click at [1002, 386] on icon "button" at bounding box center [1004, 383] width 8 height 8
click at [951, 259] on button "Hoje" at bounding box center [970, 267] width 91 height 24
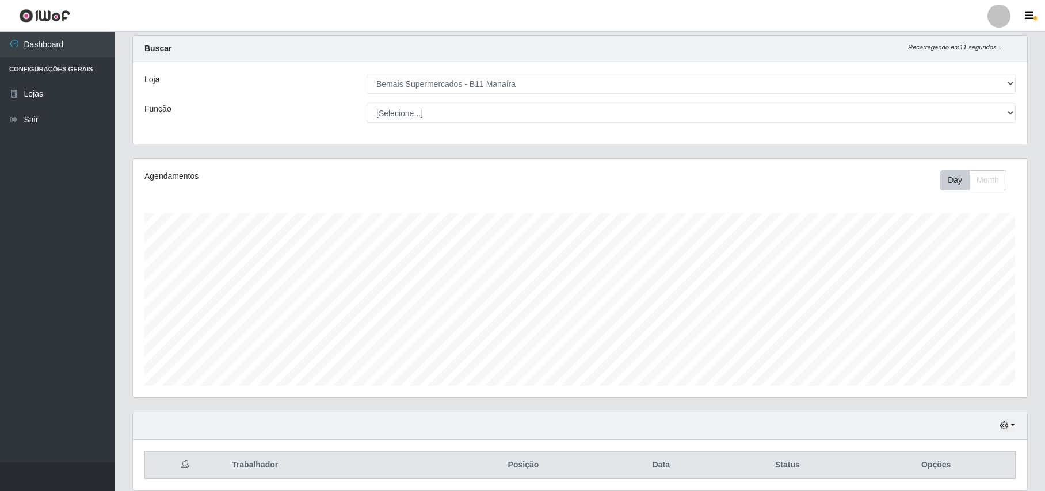
scroll to position [70, 0]
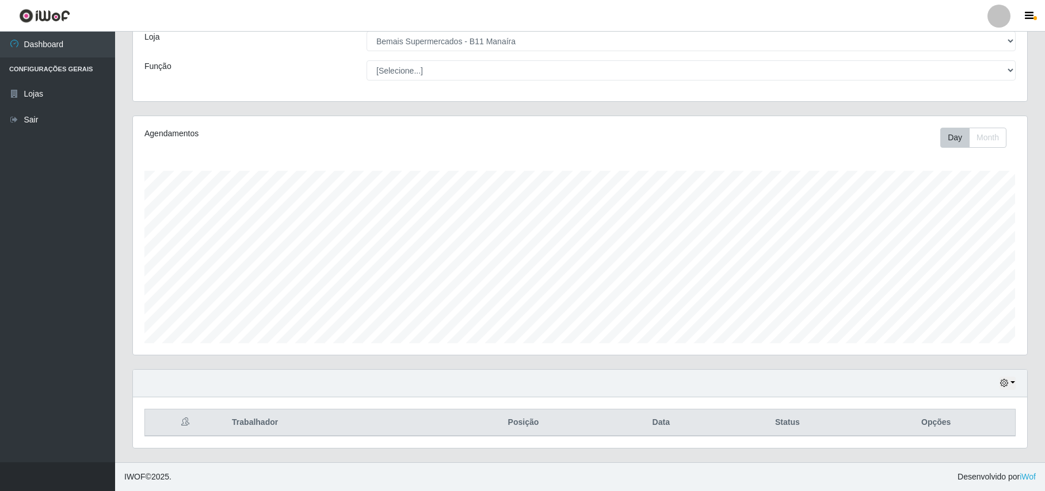
drag, startPoint x: 781, startPoint y: 403, endPoint x: 857, endPoint y: 443, distance: 85.7
click at [857, 443] on div "Trabalhador Posição Data Status Opções" at bounding box center [580, 423] width 894 height 51
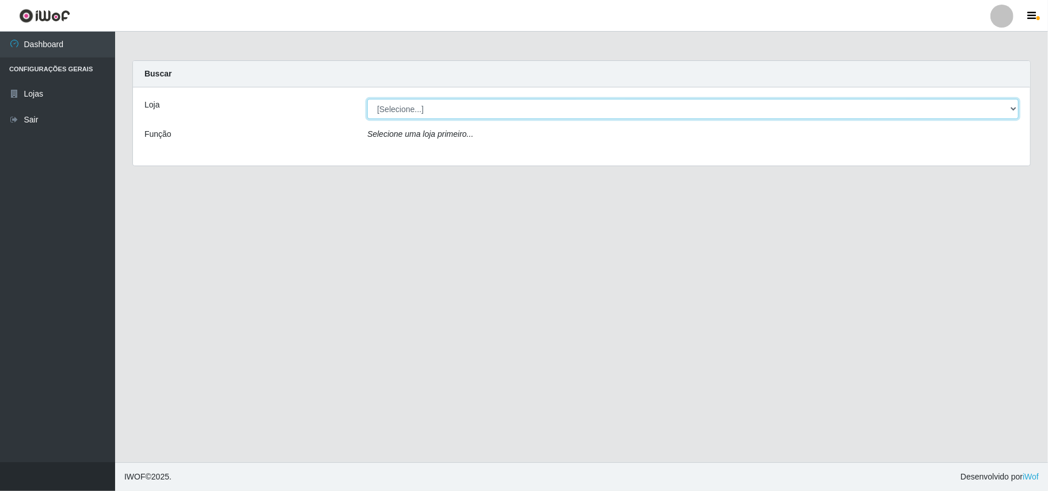
drag, startPoint x: 1009, startPoint y: 106, endPoint x: 988, endPoint y: 116, distance: 23.2
click at [1006, 109] on select "[Selecione...] Bemais Supermercados - B11 Manaíra" at bounding box center [692, 109] width 651 height 20
click at [716, 169] on div "Carregando... Buscar Loja [Selecione...] Bemais Supermercados - B11 Manaíra Fun…" at bounding box center [582, 120] width 916 height 120
click at [1009, 112] on select "[Selecione...] Bemais Supermercados - B11 Manaíra" at bounding box center [692, 109] width 651 height 20
select select "409"
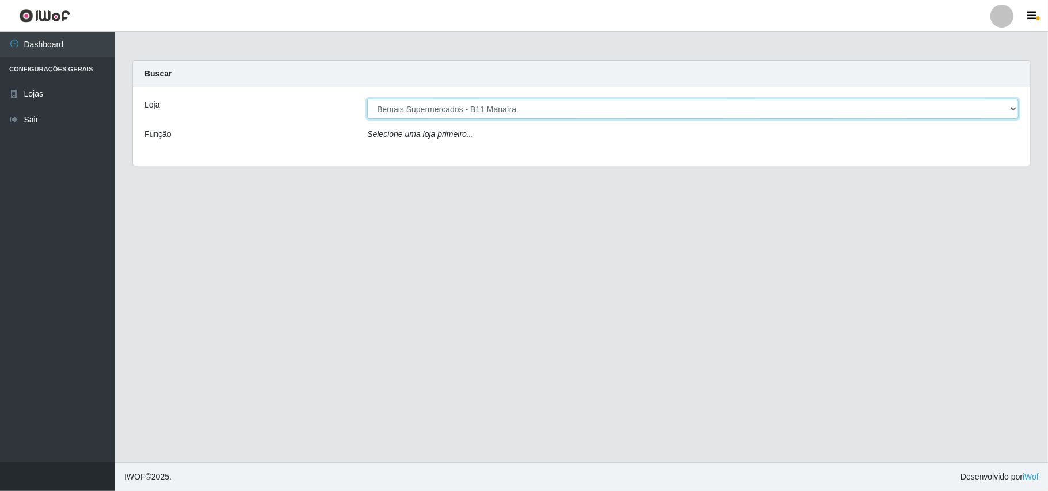
click at [367, 99] on select "[Selecione...] Bemais Supermercados - B11 Manaíra" at bounding box center [692, 109] width 651 height 20
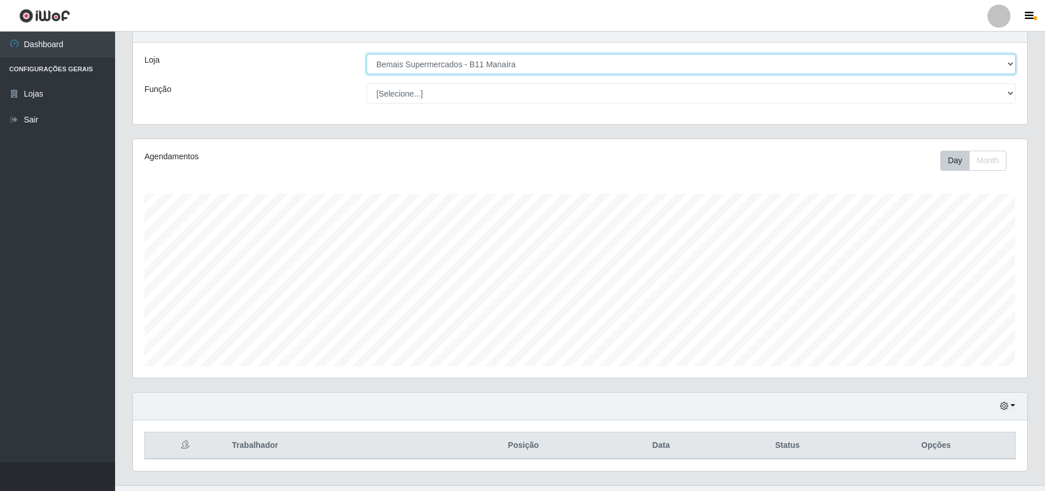
scroll to position [70, 0]
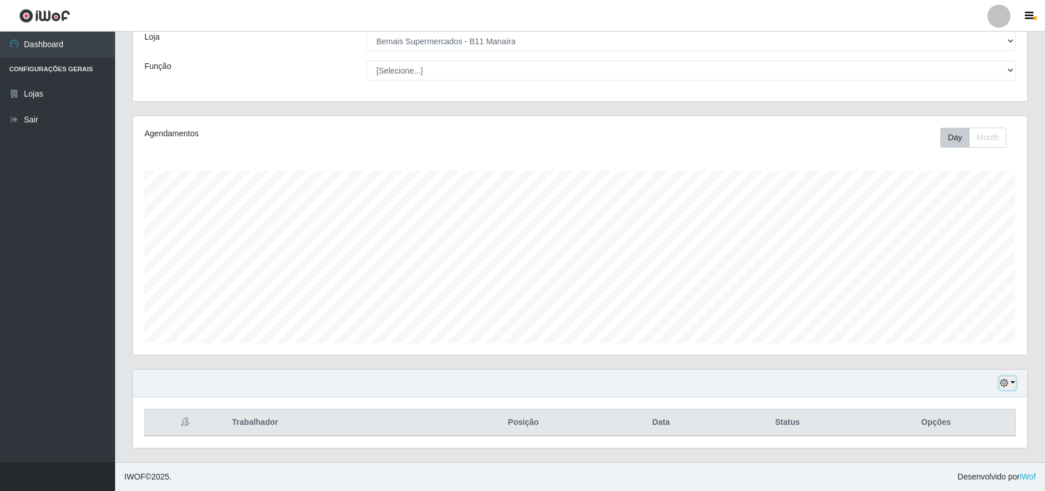
click at [1002, 381] on icon "button" at bounding box center [1004, 383] width 8 height 8
click at [810, 371] on div "Hoje 1 dia 3 dias 1 Semana Não encerrados" at bounding box center [580, 384] width 894 height 28
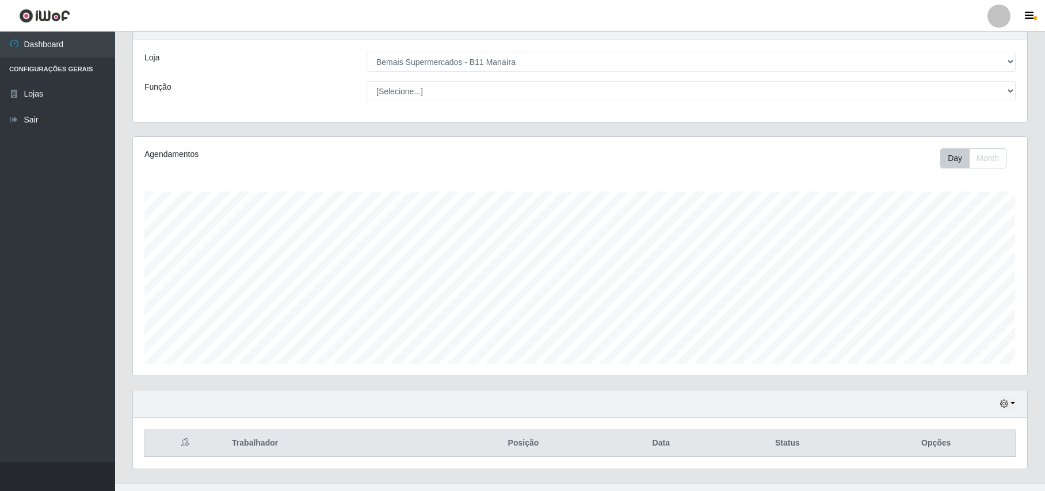
scroll to position [70, 0]
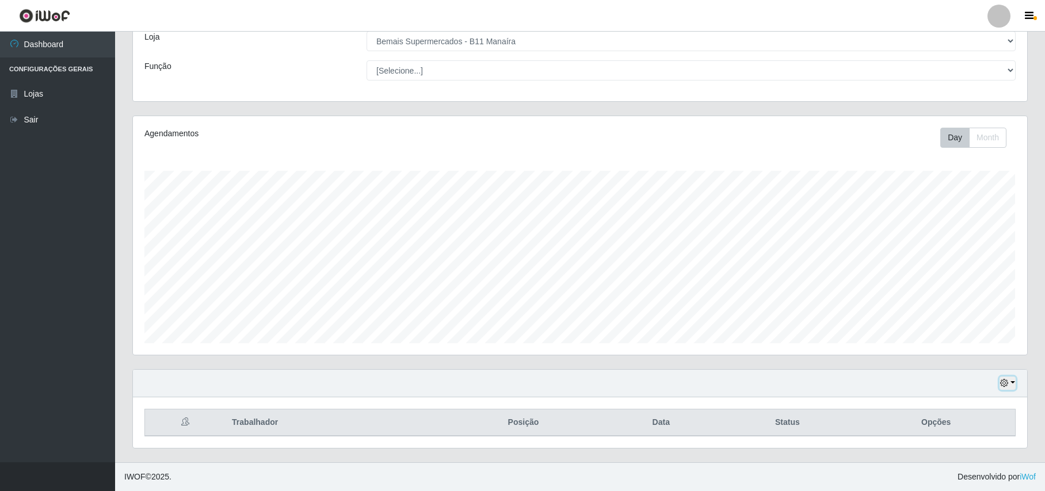
click at [1002, 387] on button "button" at bounding box center [1008, 383] width 16 height 13
click at [947, 307] on button "3 dias" at bounding box center [970, 315] width 91 height 24
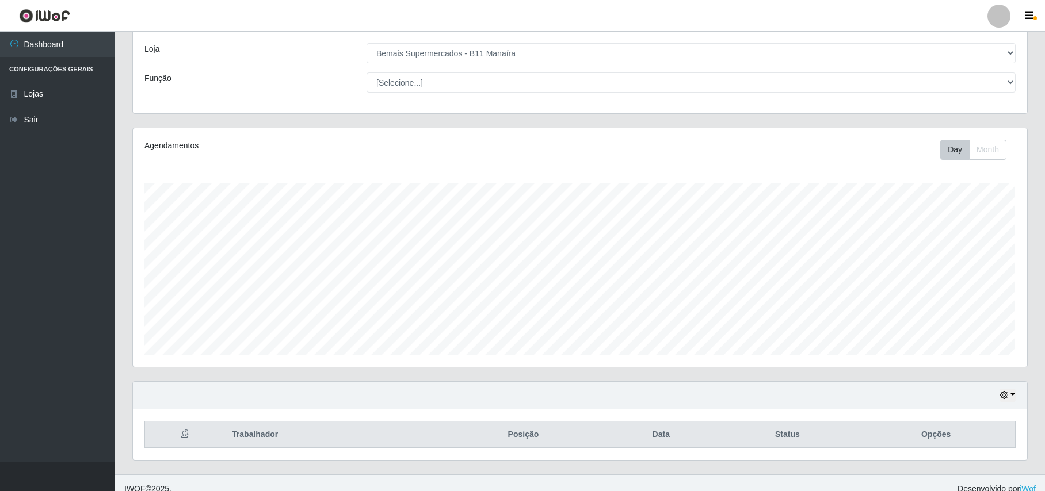
scroll to position [70, 0]
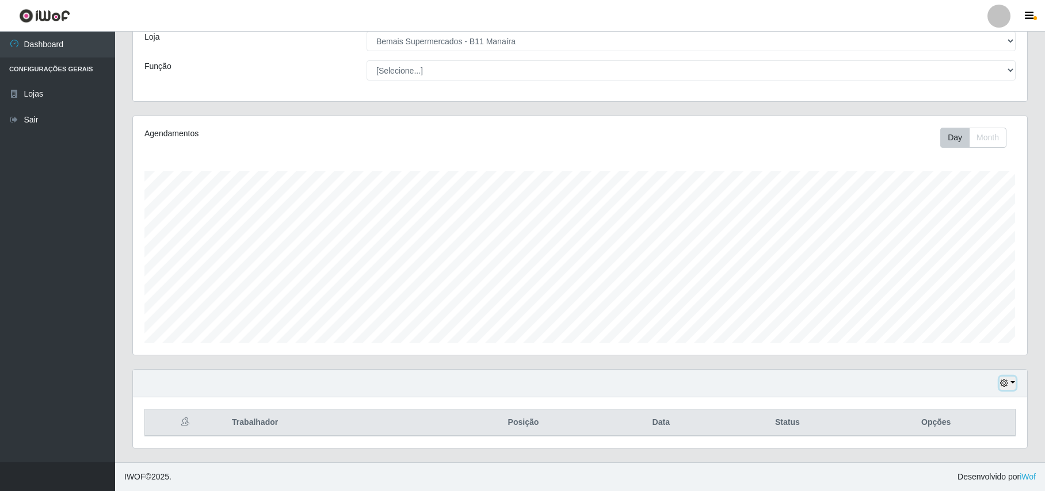
click at [1004, 383] on icon "button" at bounding box center [1004, 383] width 8 height 8
click at [958, 274] on button "Hoje" at bounding box center [970, 267] width 91 height 24
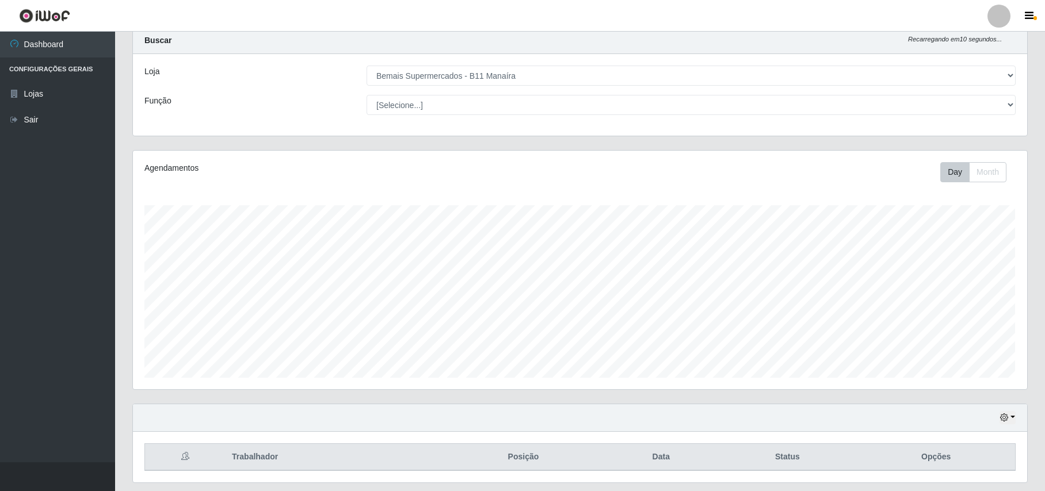
scroll to position [0, 0]
